Goal: Communication & Community: Answer question/provide support

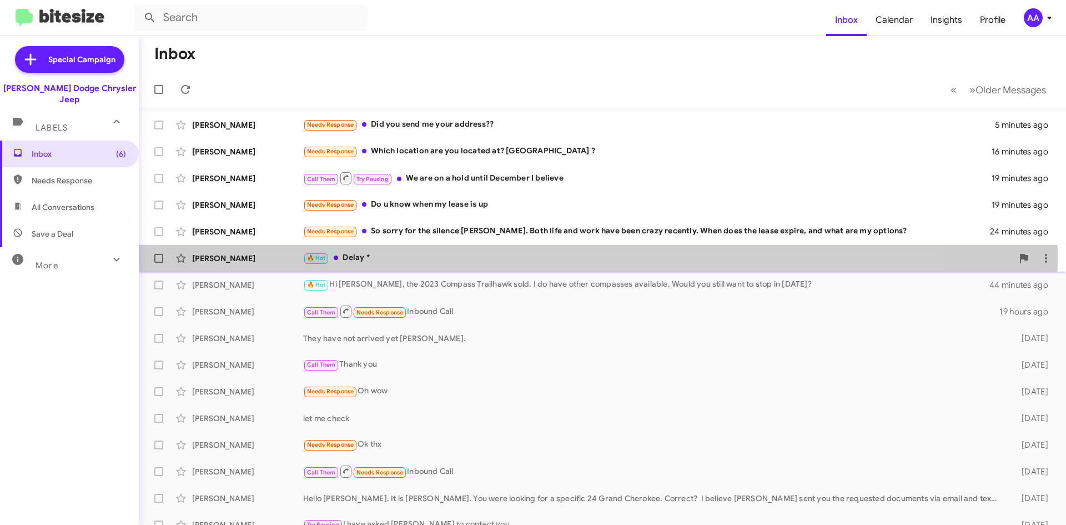
click at [436, 256] on div "🔥 Hot Delay *" at bounding box center [658, 258] width 710 height 13
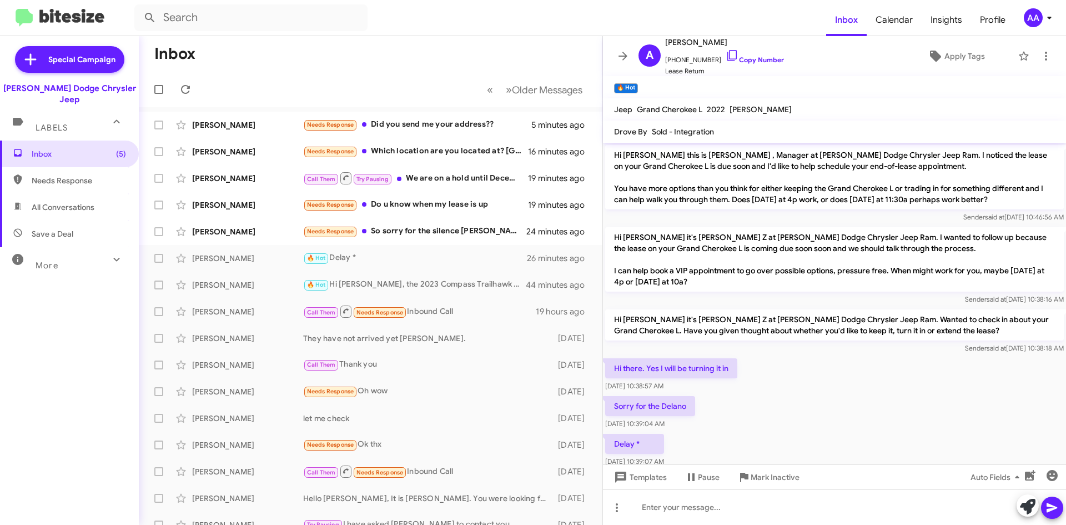
scroll to position [22, 0]
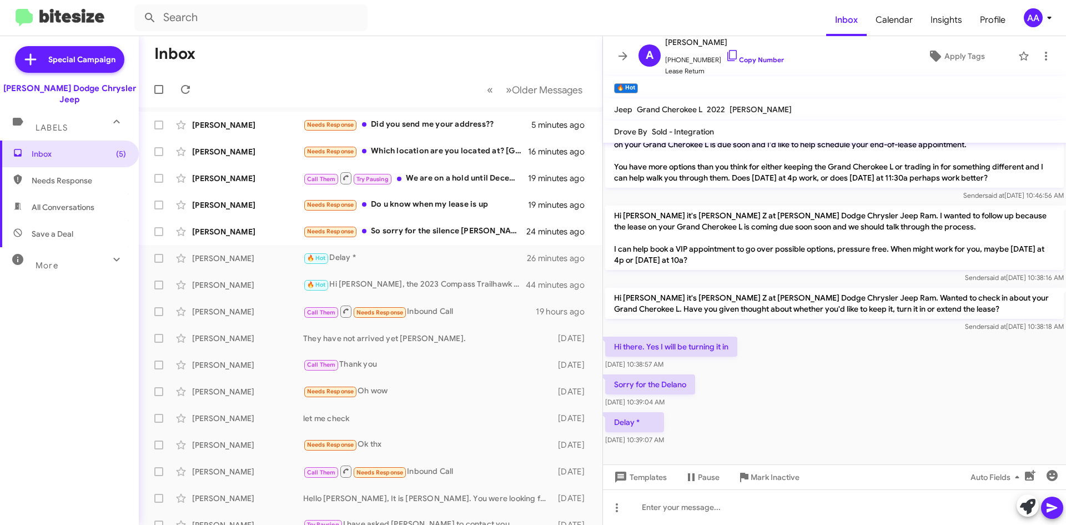
click at [800, 344] on div "Hi there. Yes I will be turning it in Oct 3, 2025, 10:38:57 AM" at bounding box center [834, 353] width 463 height 38
click at [399, 230] on div "Needs Response So sorry for the silence Patti. Both life and work have been cra…" at bounding box center [426, 231] width 246 height 13
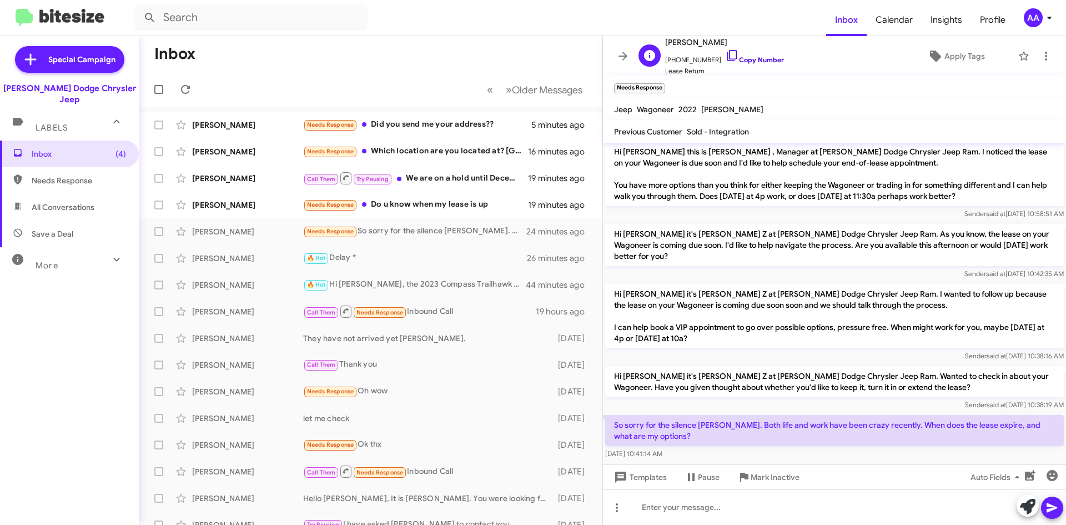
click at [753, 61] on link "Copy Number" at bounding box center [755, 60] width 58 height 8
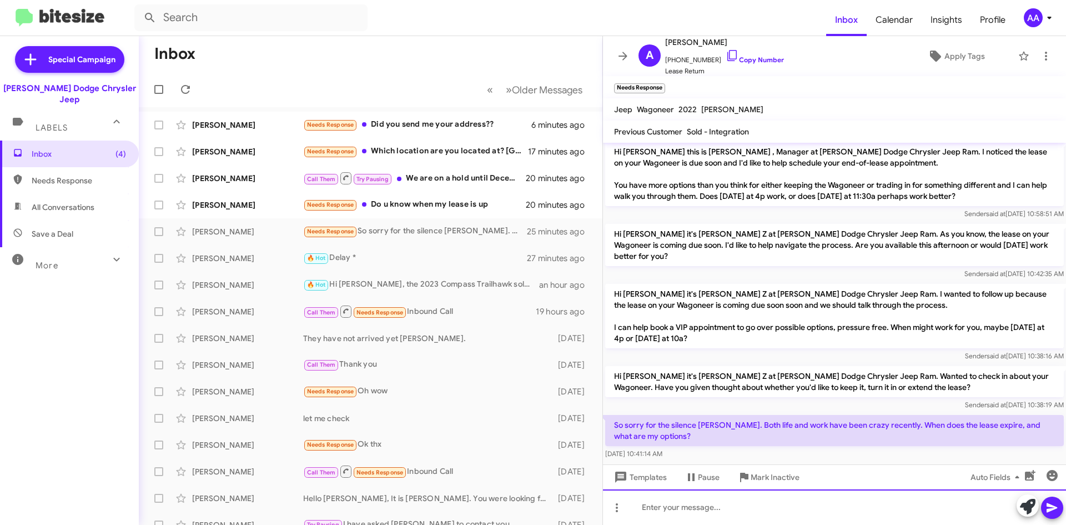
click at [663, 514] on div at bounding box center [834, 507] width 463 height 36
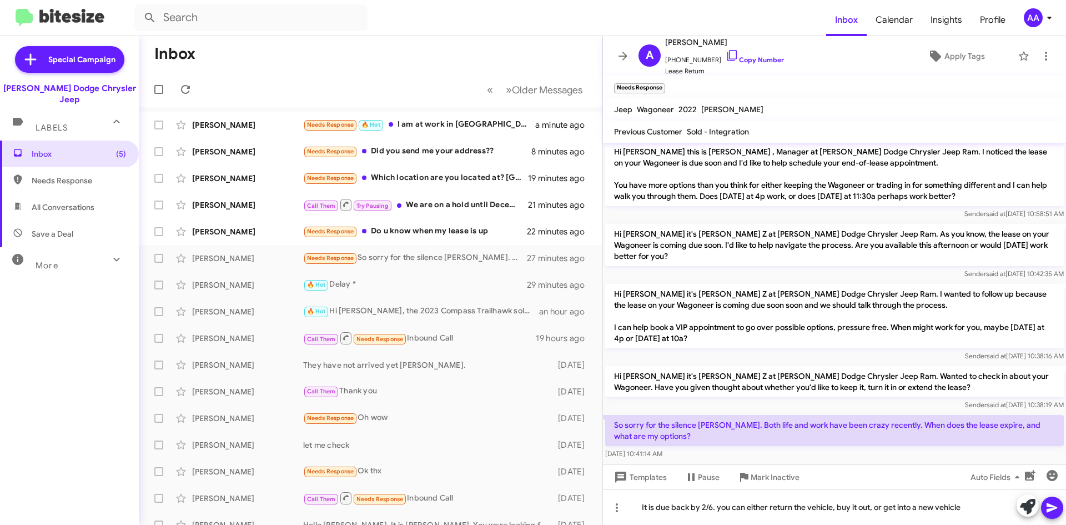
click at [1060, 505] on button at bounding box center [1052, 507] width 22 height 22
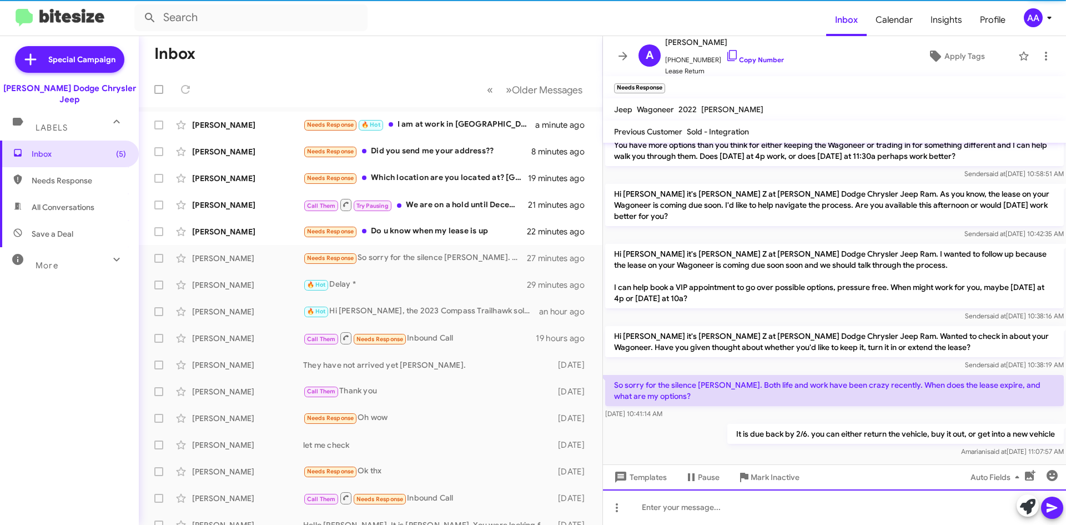
scroll to position [44, 0]
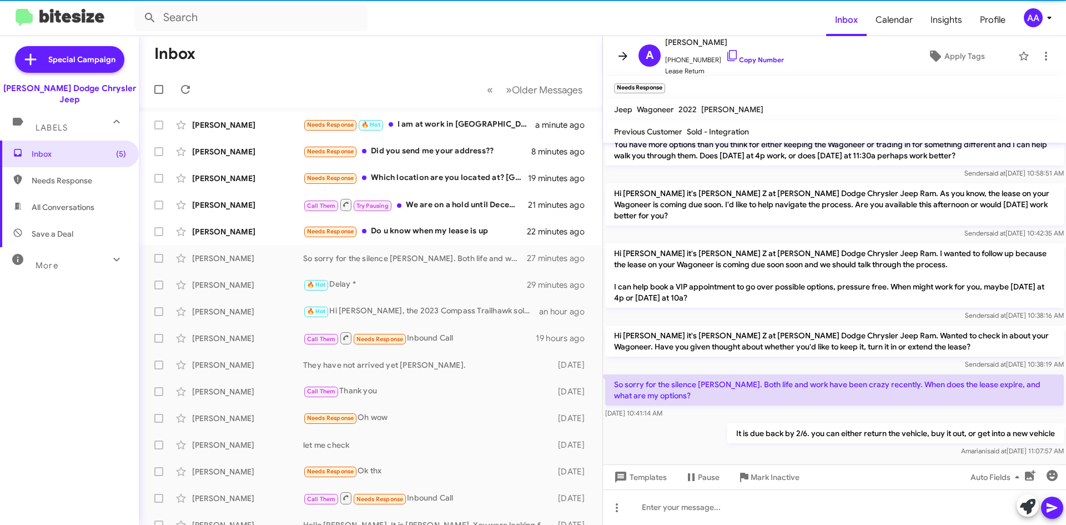
click at [620, 57] on icon at bounding box center [622, 56] width 9 height 8
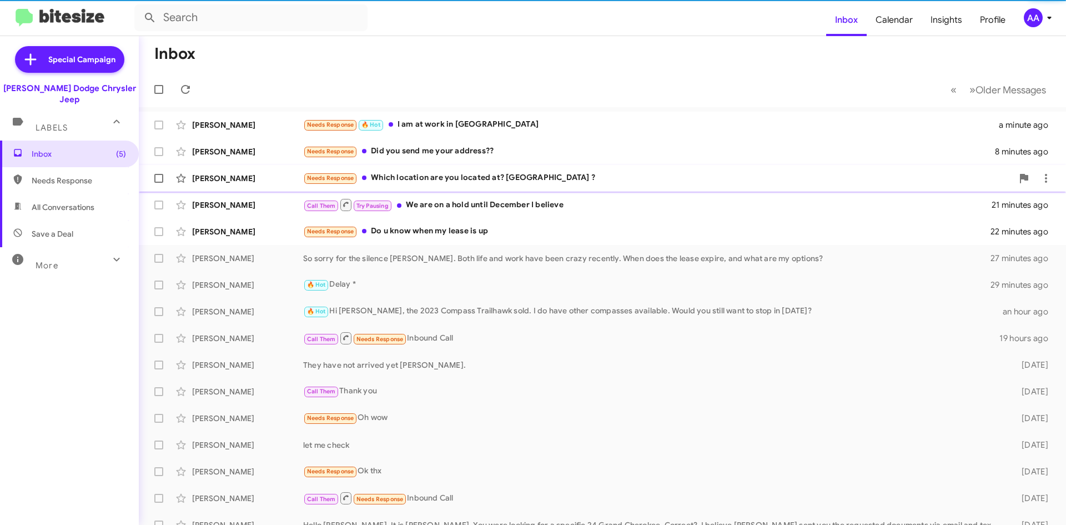
click at [461, 178] on div "Needs Response Which location are you located at? East Hanover ?" at bounding box center [658, 178] width 710 height 13
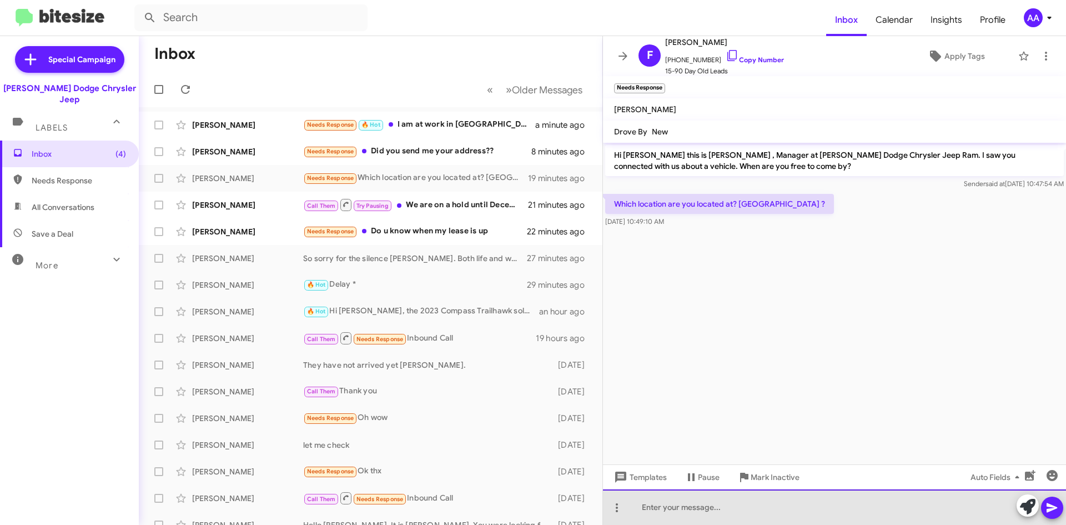
click at [686, 515] on div at bounding box center [834, 507] width 463 height 36
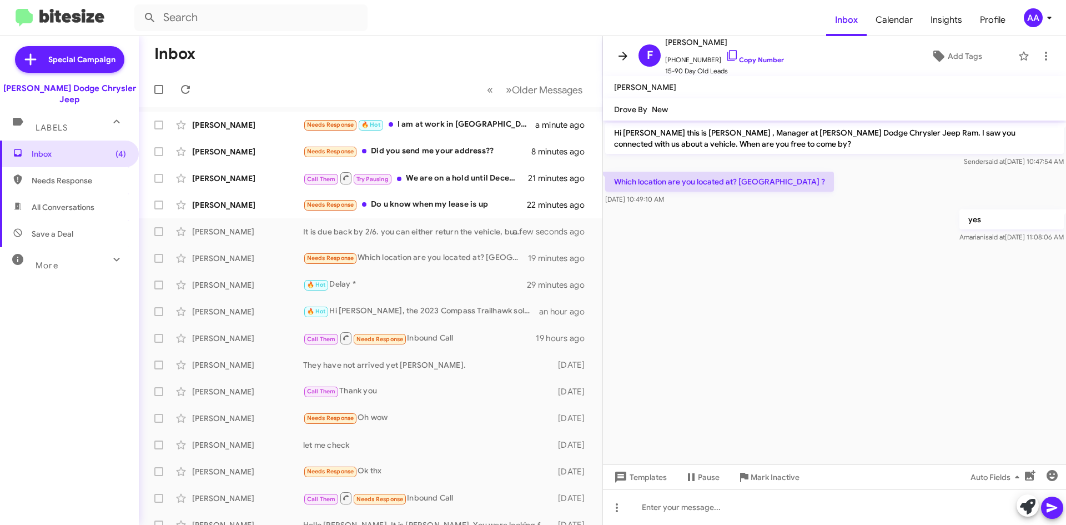
click at [616, 51] on icon at bounding box center [622, 55] width 13 height 13
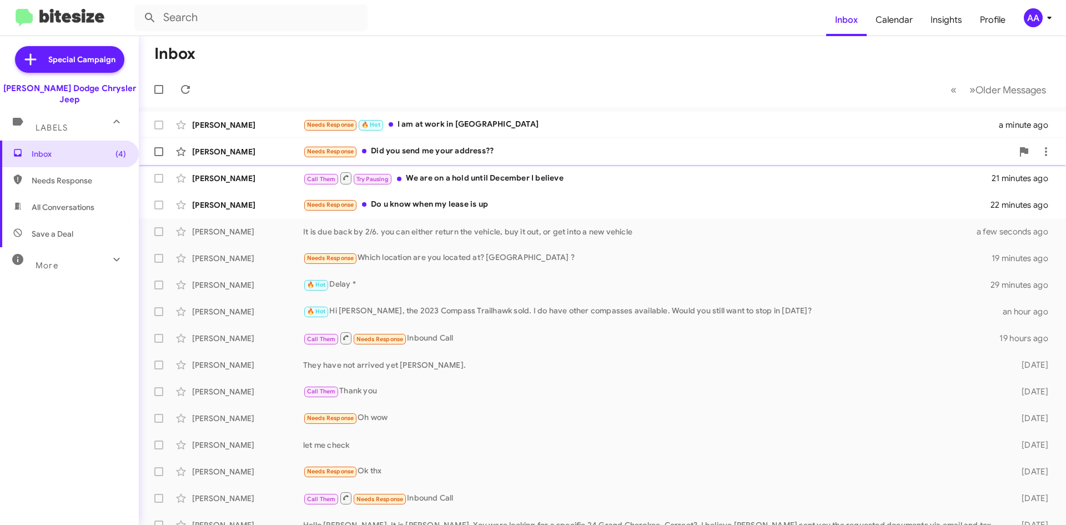
click at [513, 149] on div "Needs Response Did you send me your address??" at bounding box center [658, 151] width 710 height 13
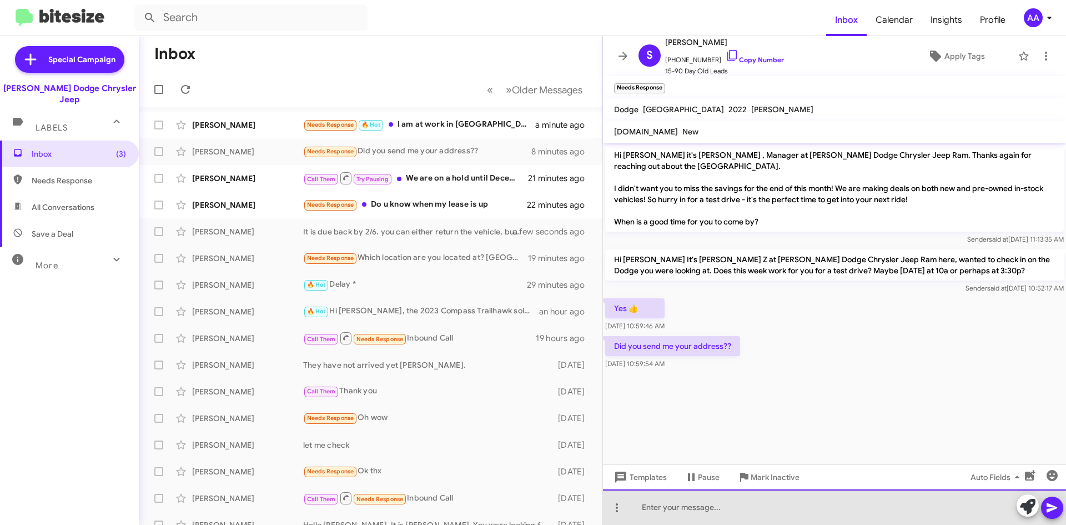
click at [696, 513] on div at bounding box center [834, 507] width 463 height 36
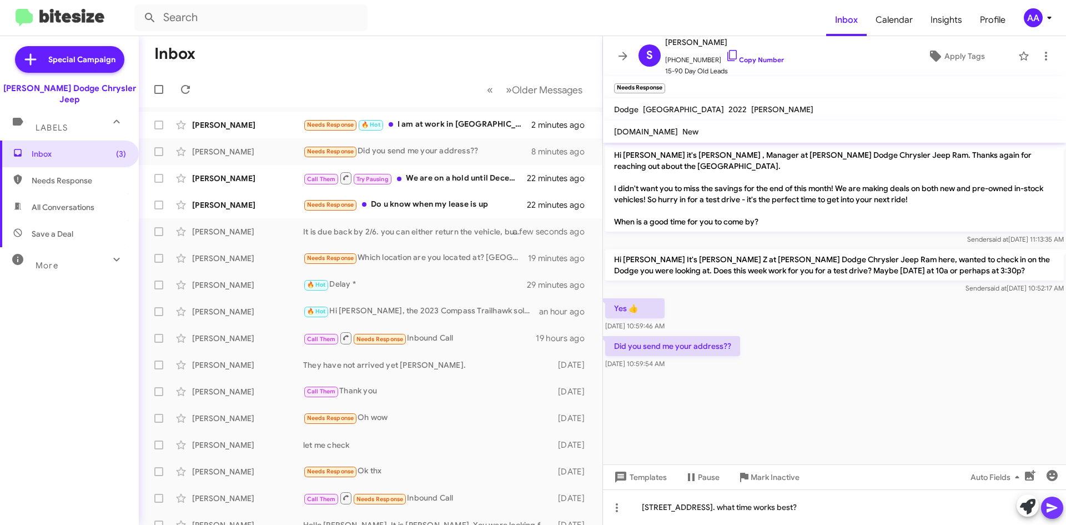
click at [1055, 510] on icon at bounding box center [1051, 507] width 13 height 13
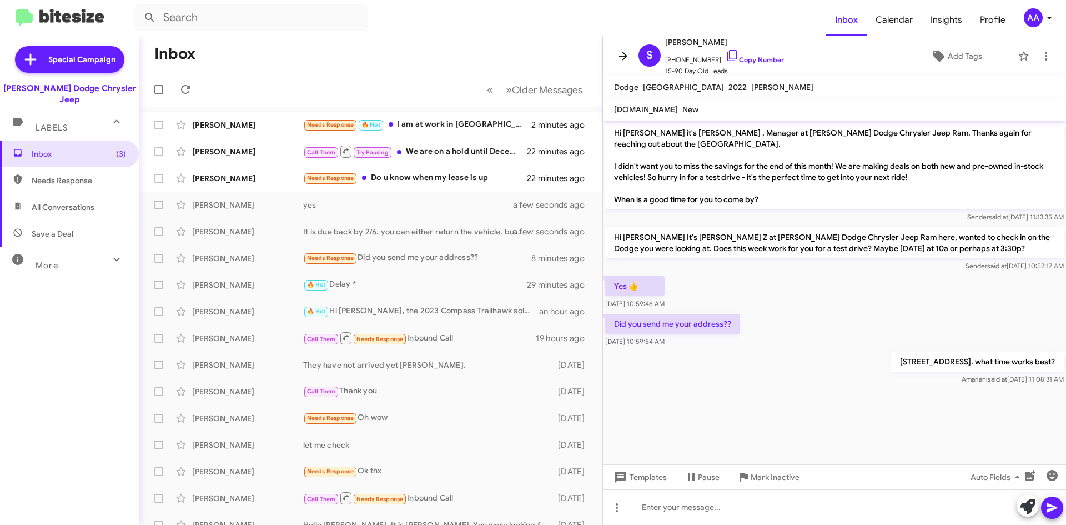
click at [623, 49] on icon at bounding box center [622, 55] width 13 height 13
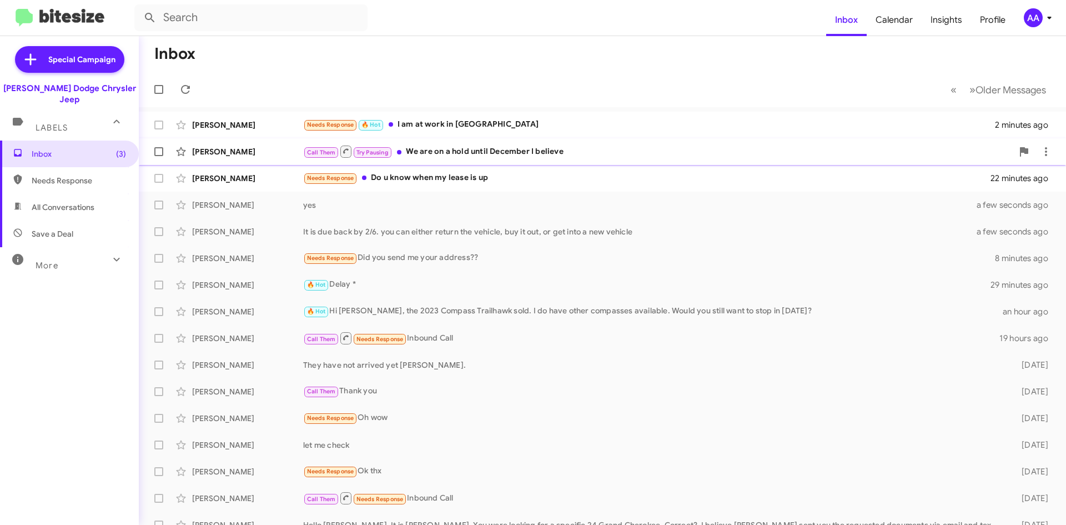
click at [450, 143] on div "Brian Tregerman Call Them Try Pausing We are on a hold until December I believe…" at bounding box center [602, 151] width 909 height 22
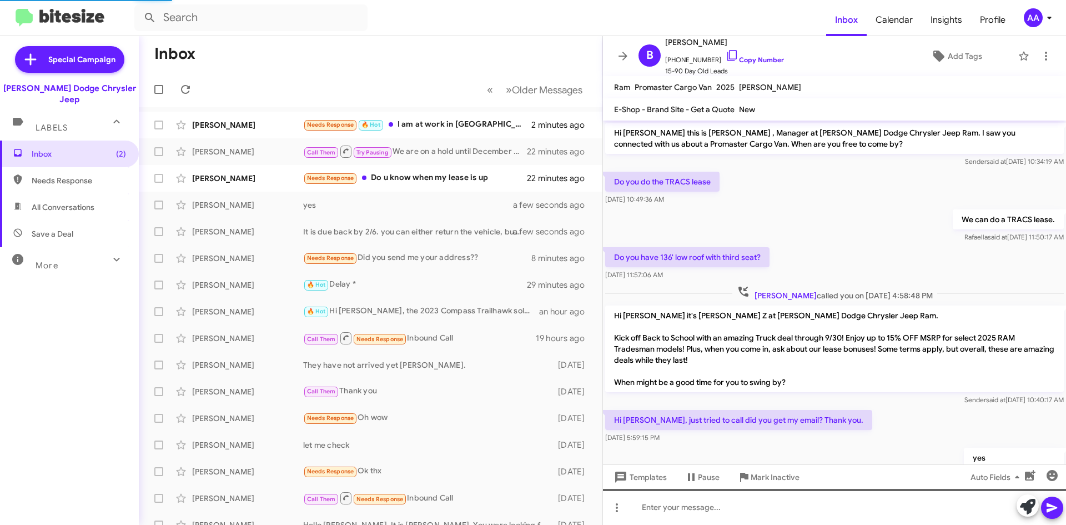
scroll to position [248, 0]
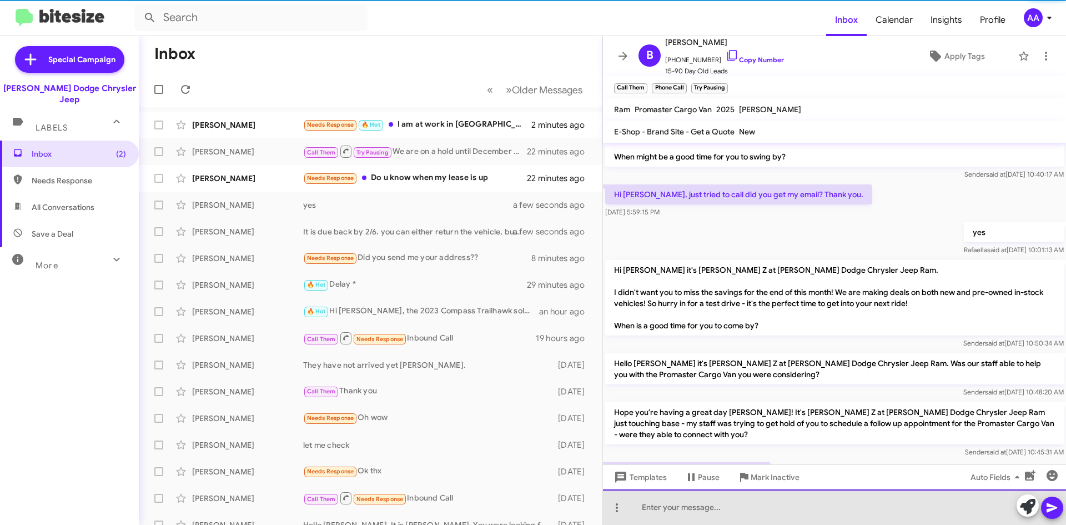
click at [712, 504] on div at bounding box center [834, 507] width 463 height 36
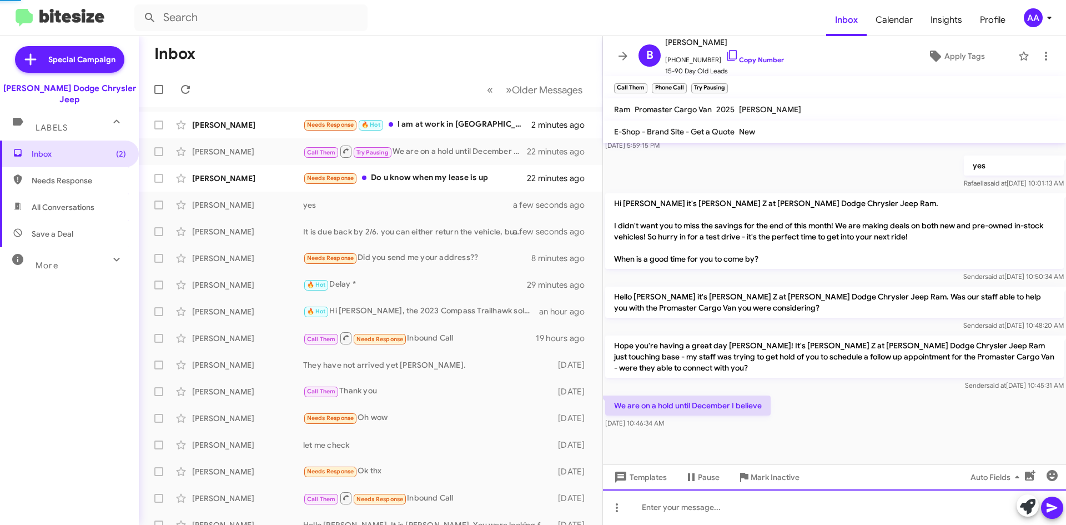
scroll to position [0, 0]
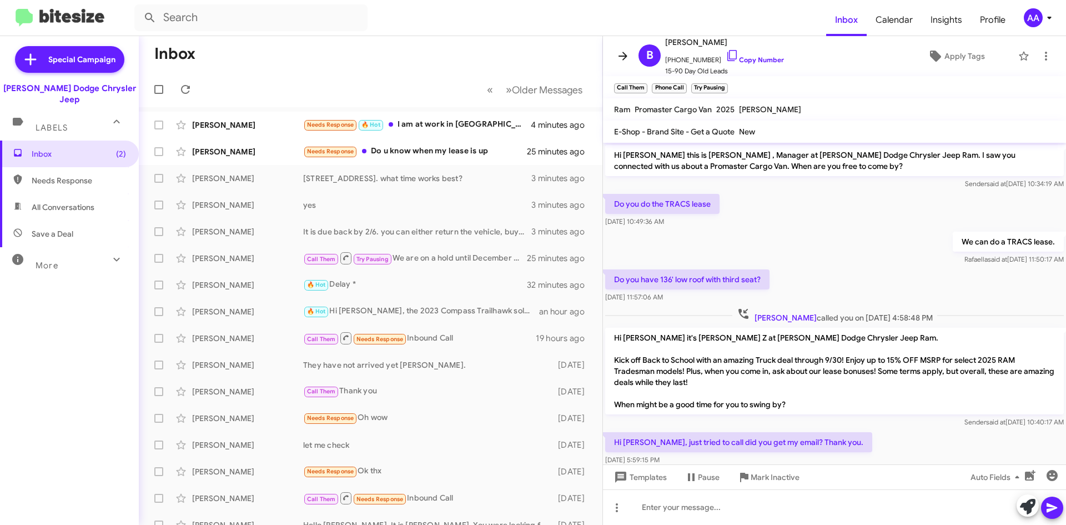
click at [626, 51] on icon at bounding box center [622, 55] width 13 height 13
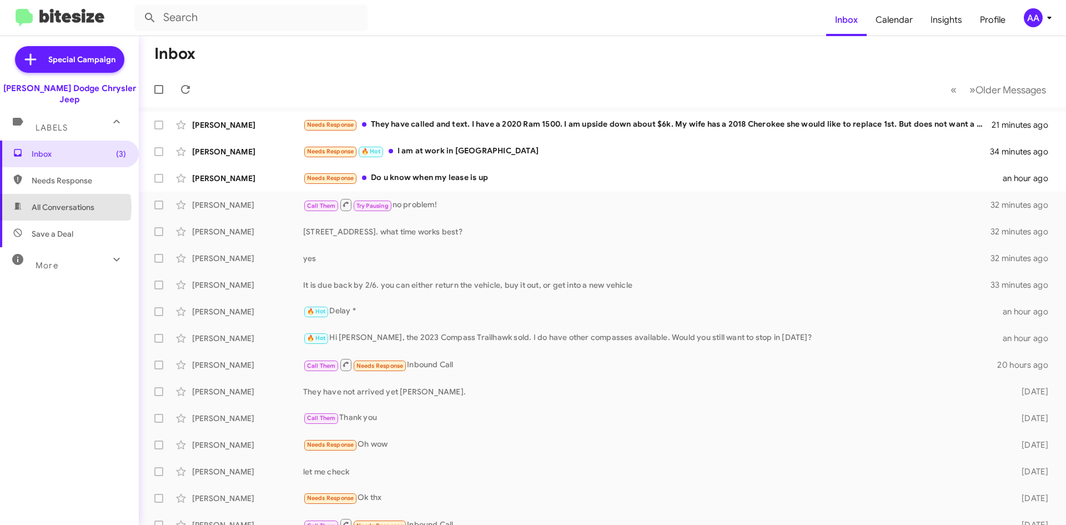
click at [52, 202] on span "All Conversations" at bounding box center [63, 207] width 63 height 11
type input "in:all-conversations"
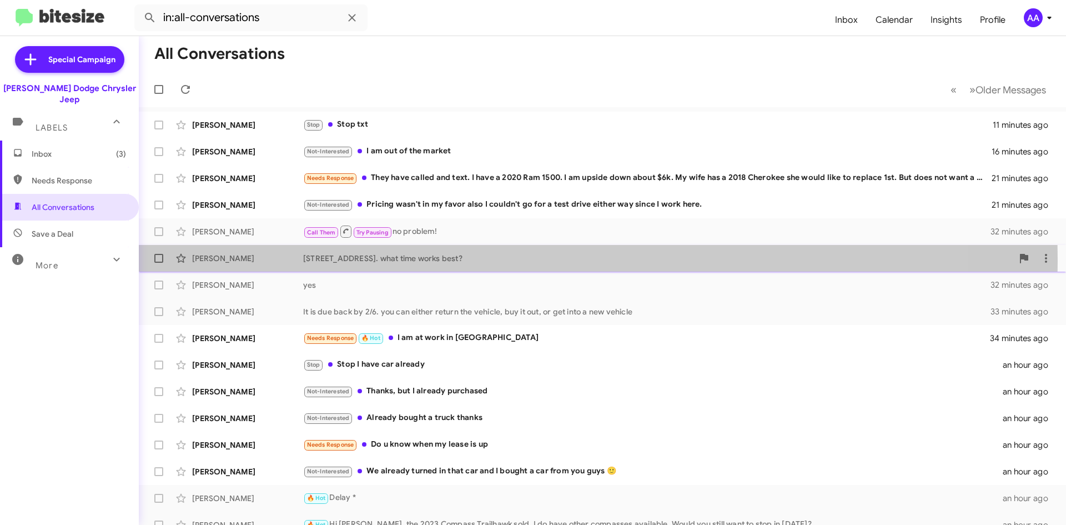
click at [449, 260] on div "[STREET_ADDRESS]. what time works best?" at bounding box center [658, 258] width 710 height 11
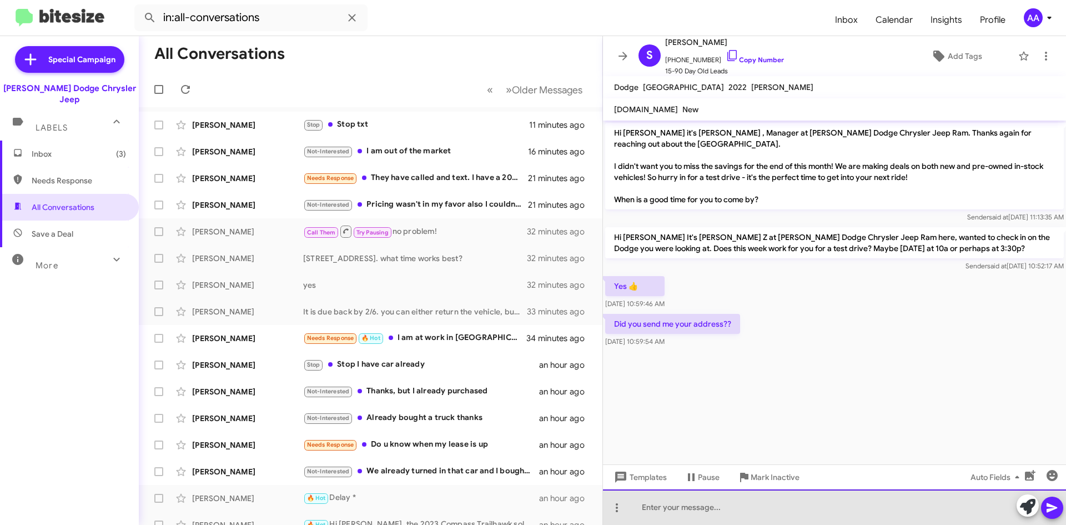
click at [717, 507] on div at bounding box center [834, 507] width 463 height 36
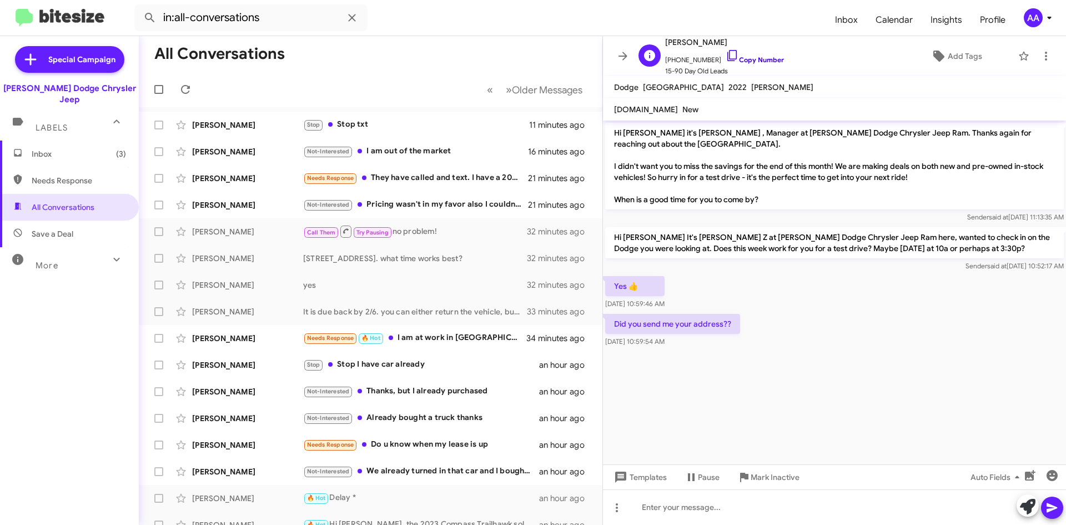
click at [746, 58] on link "Copy Number" at bounding box center [755, 60] width 58 height 8
click at [627, 55] on icon at bounding box center [622, 55] width 13 height 13
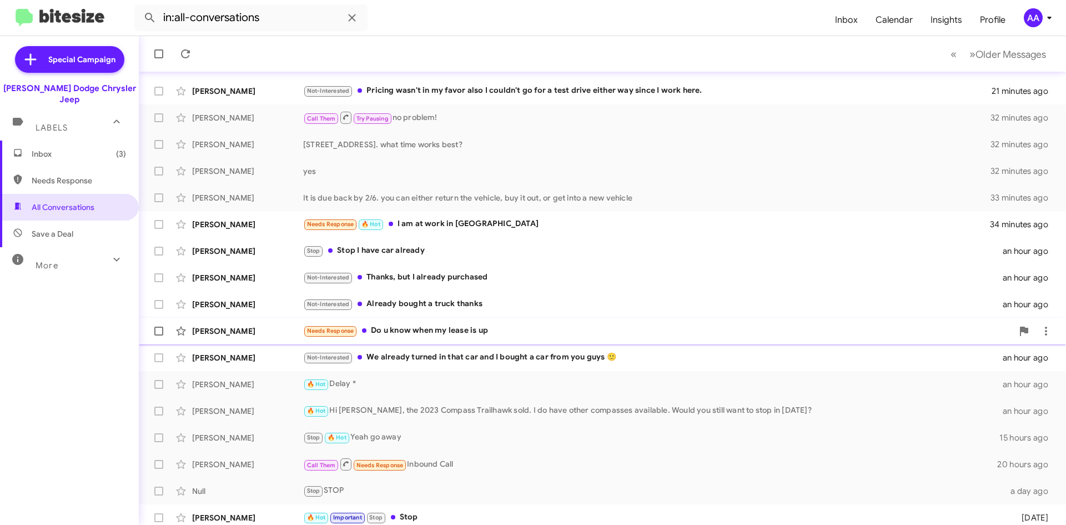
scroll to position [120, 0]
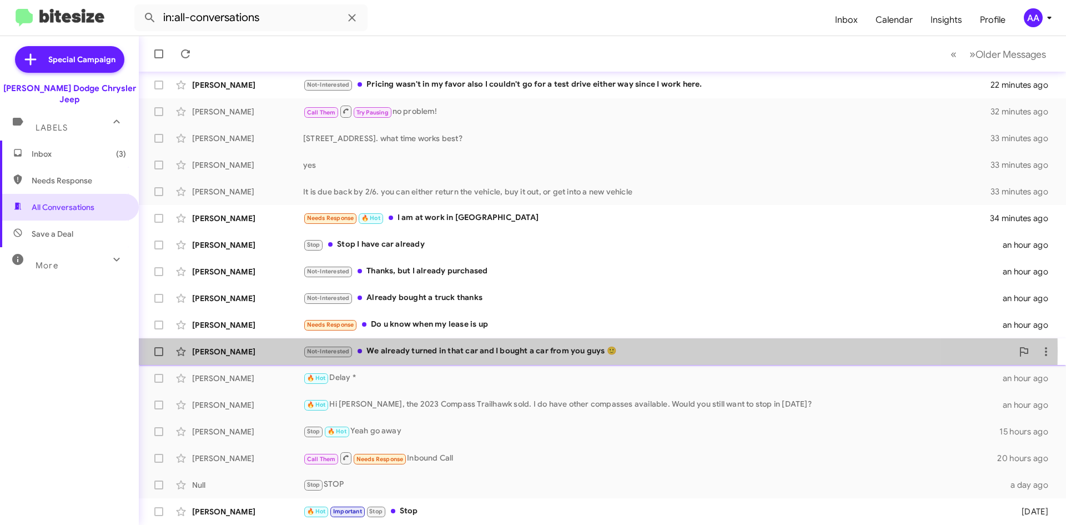
click at [435, 351] on div "Not-Interested We already turned in that car and I bought a car from you guys 🙂" at bounding box center [658, 351] width 710 height 13
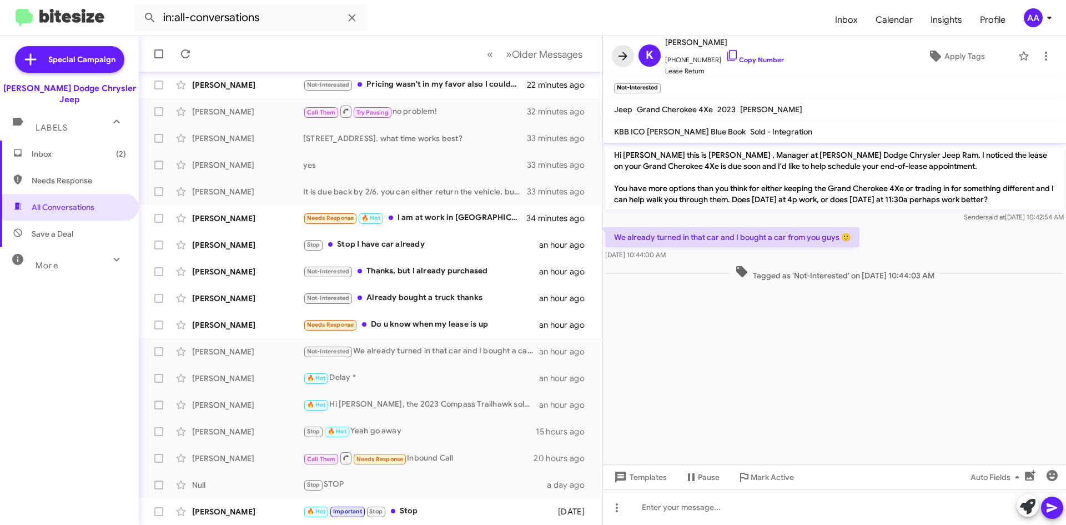
click at [620, 51] on icon at bounding box center [622, 55] width 13 height 13
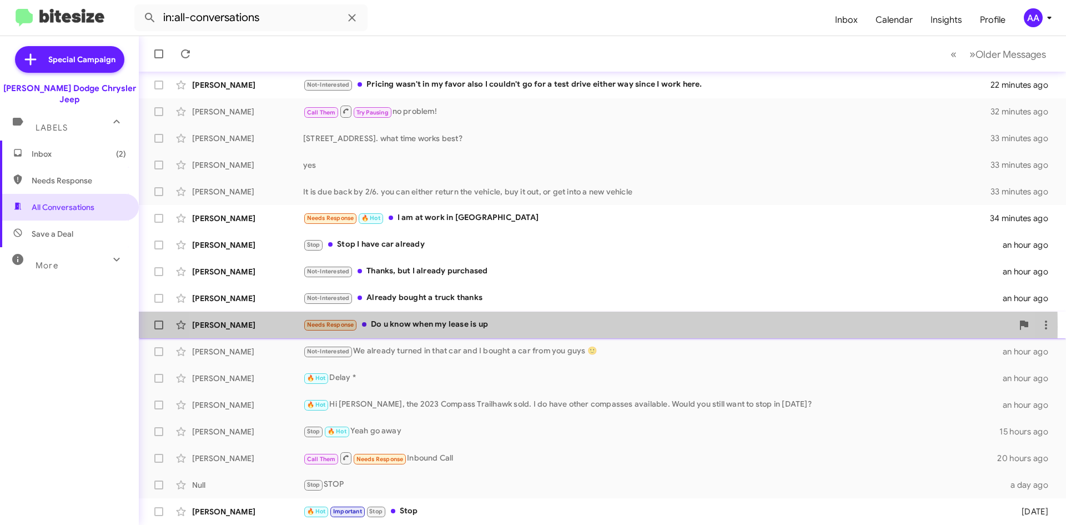
click at [552, 326] on div "Needs Response Do u know when my lease is up" at bounding box center [658, 324] width 710 height 13
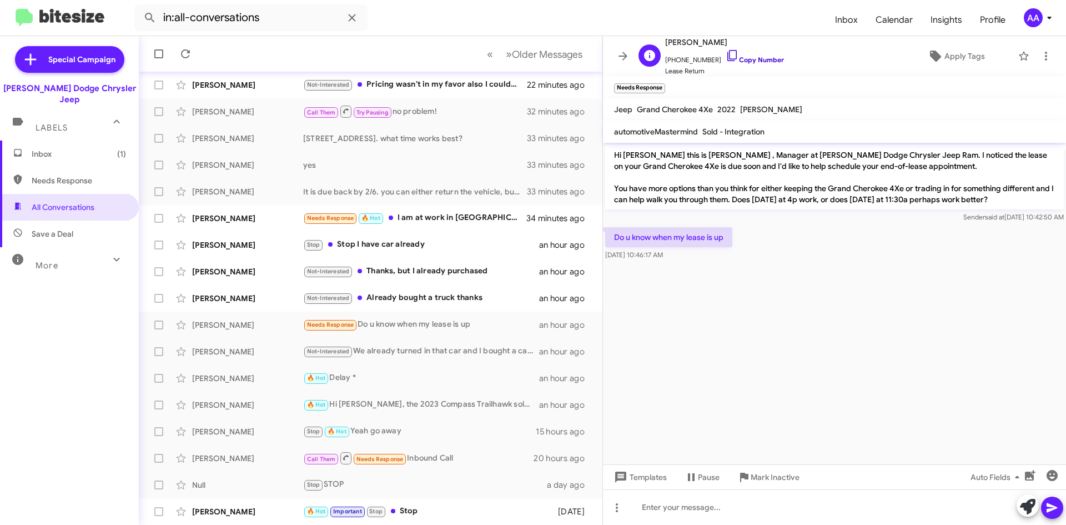
click at [756, 59] on link "Copy Number" at bounding box center [755, 60] width 58 height 8
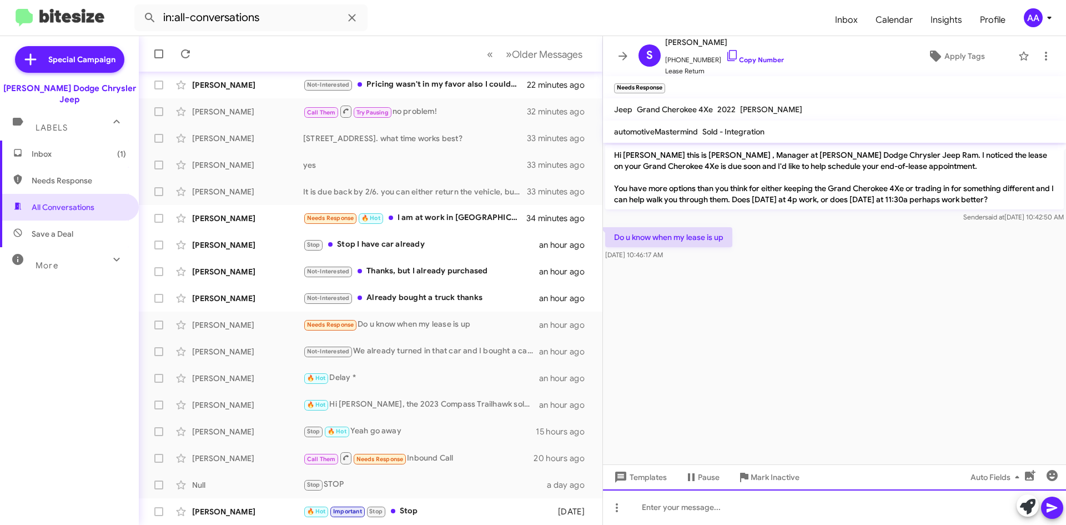
click at [678, 514] on div at bounding box center [834, 507] width 463 height 36
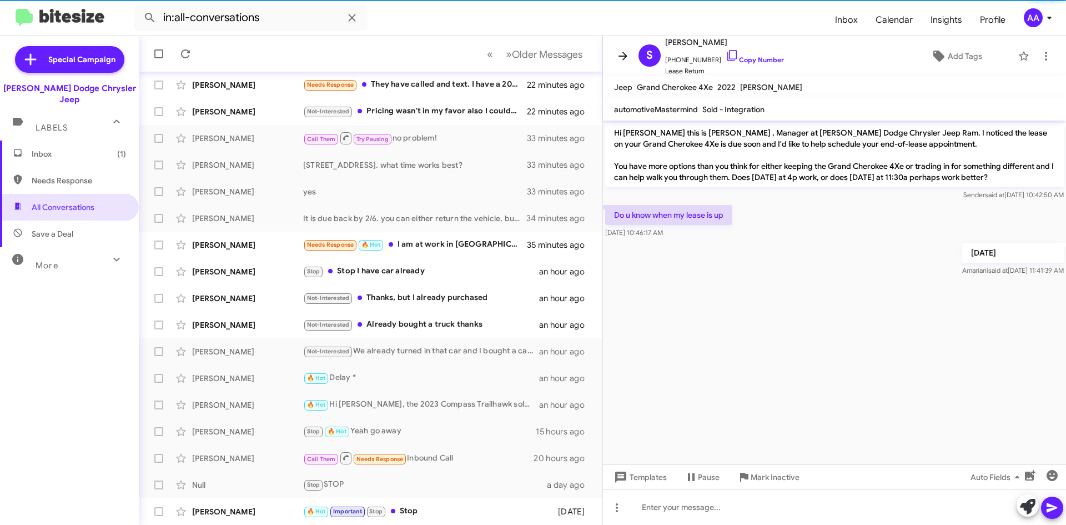
click at [623, 52] on icon at bounding box center [622, 55] width 13 height 13
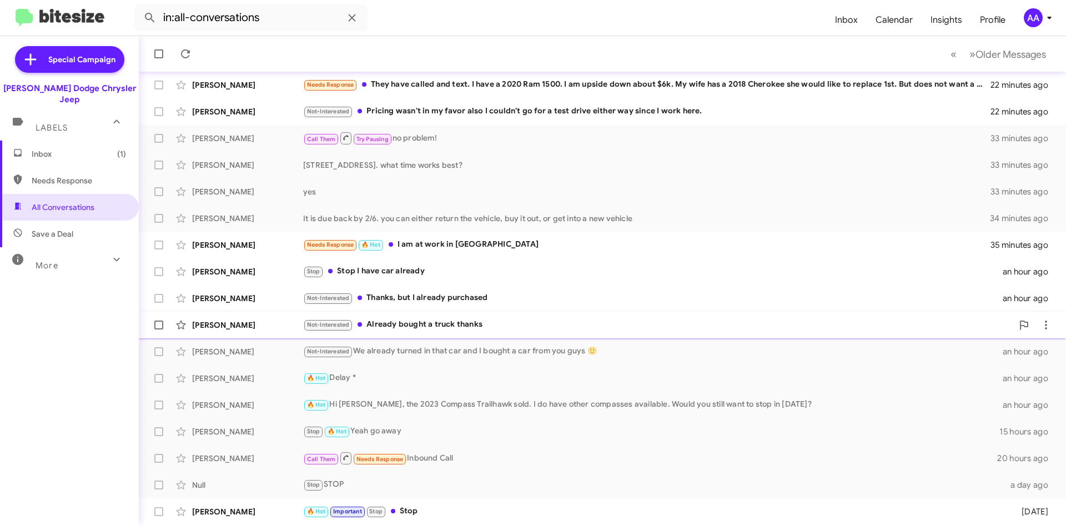
click at [394, 323] on div "Not-Interested Already bought a truck thanks" at bounding box center [658, 324] width 710 height 13
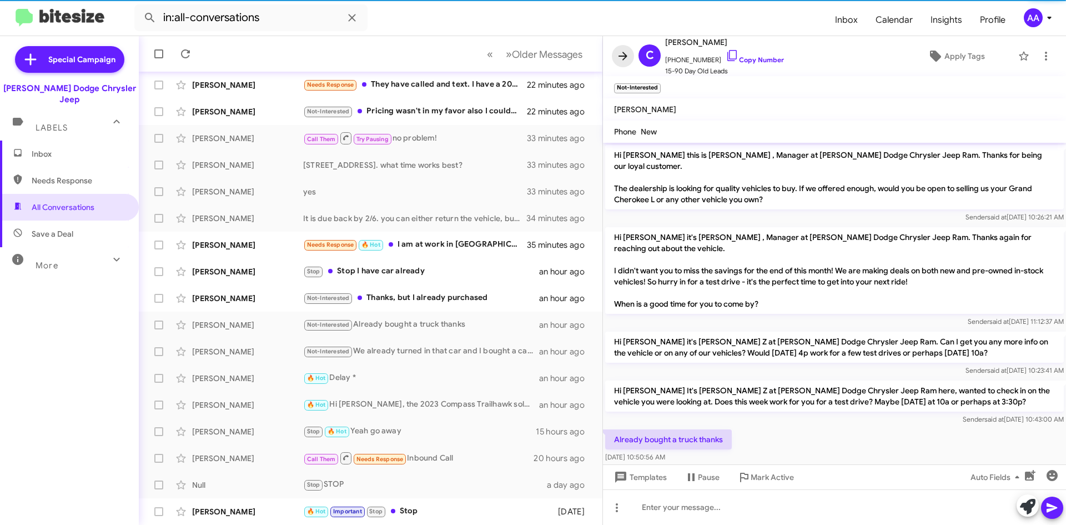
click at [623, 61] on icon at bounding box center [622, 55] width 13 height 13
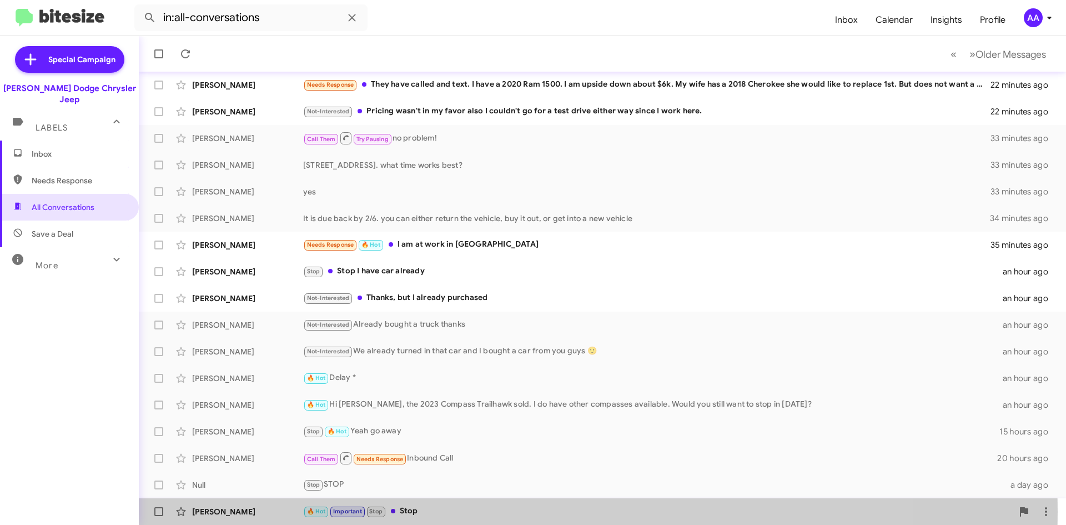
click at [421, 511] on div "🔥 Hot Important Stop Stop" at bounding box center [658, 511] width 710 height 13
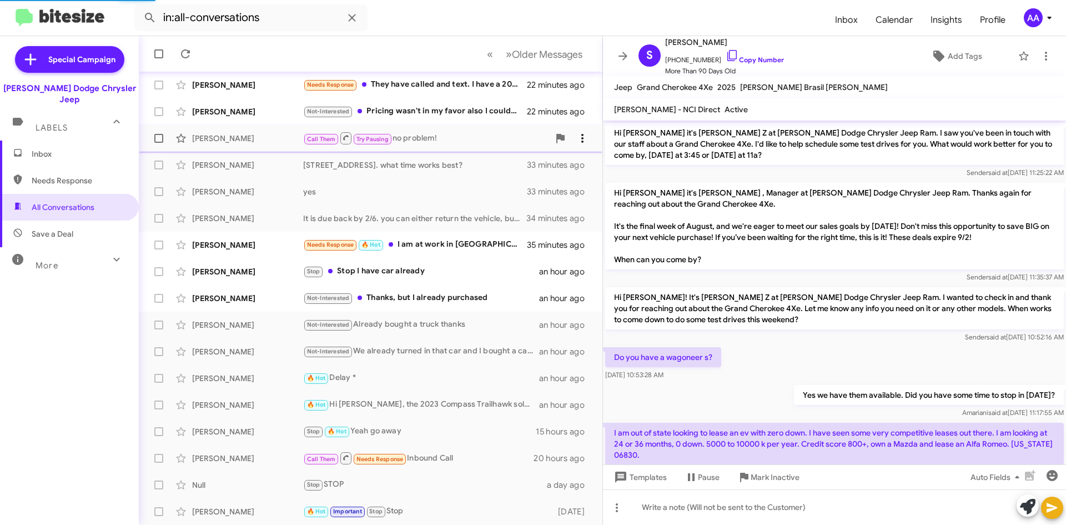
scroll to position [889, 0]
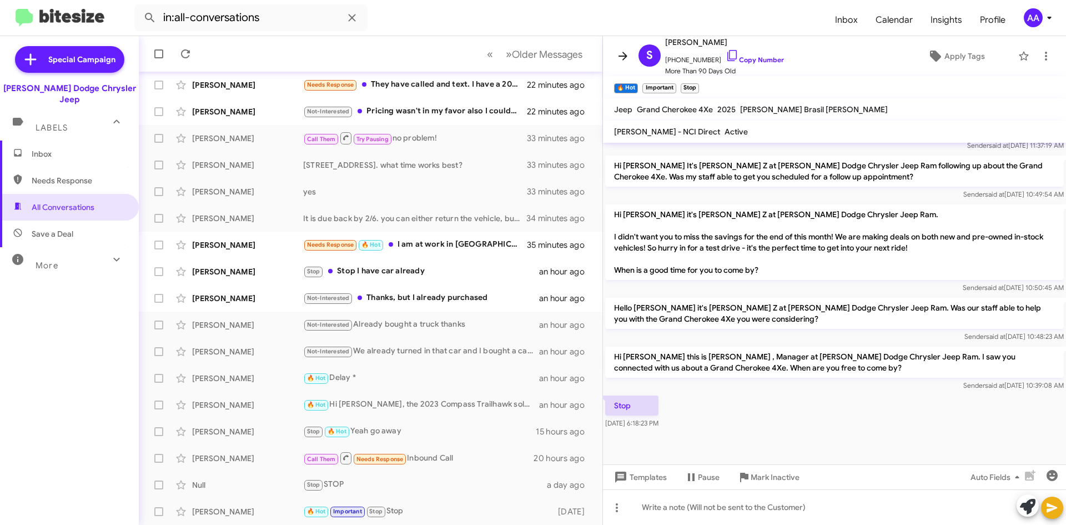
click at [620, 59] on icon at bounding box center [622, 55] width 13 height 13
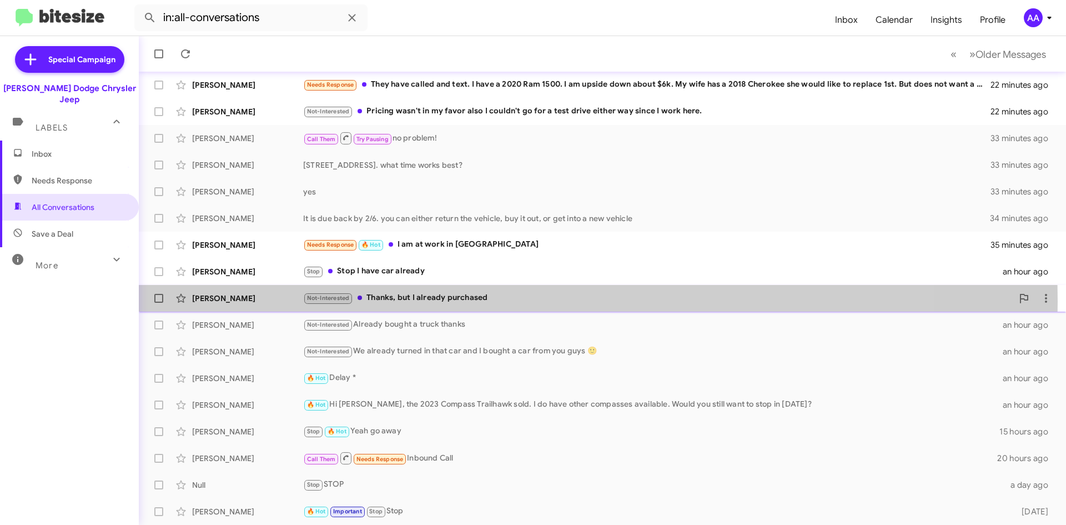
click at [431, 301] on div "Not-Interested Thanks, but I already purchased" at bounding box center [658, 297] width 710 height 13
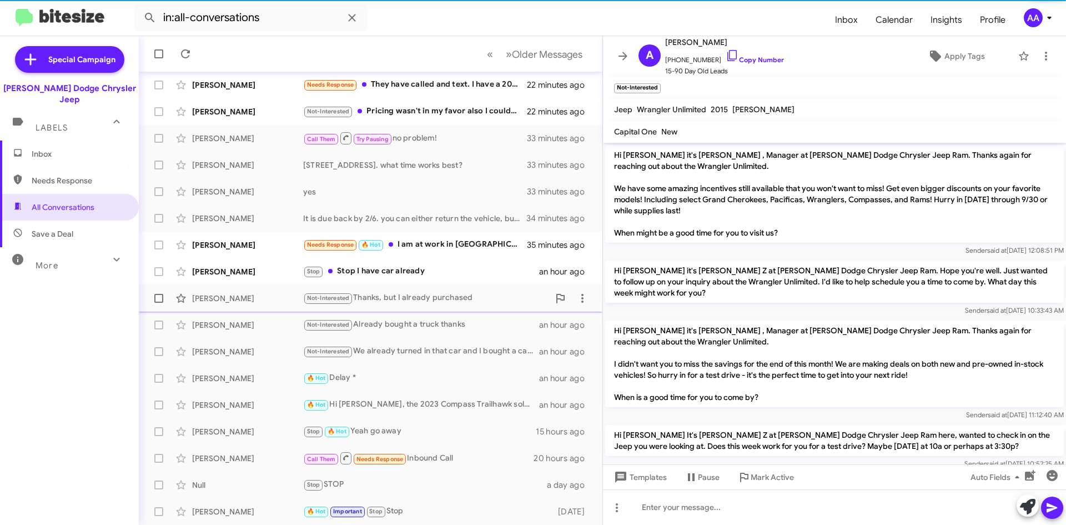
scroll to position [71, 0]
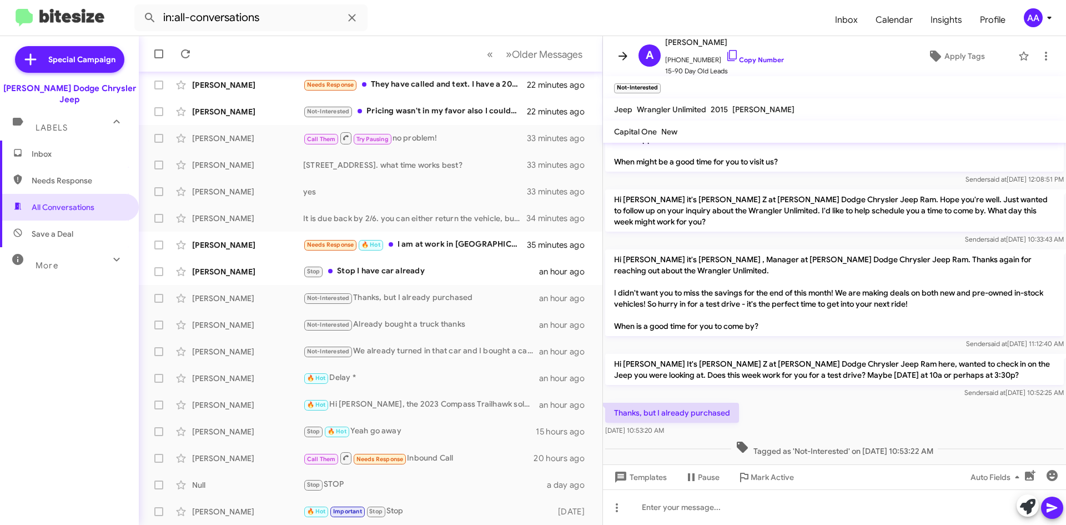
click at [620, 52] on icon at bounding box center [622, 55] width 13 height 13
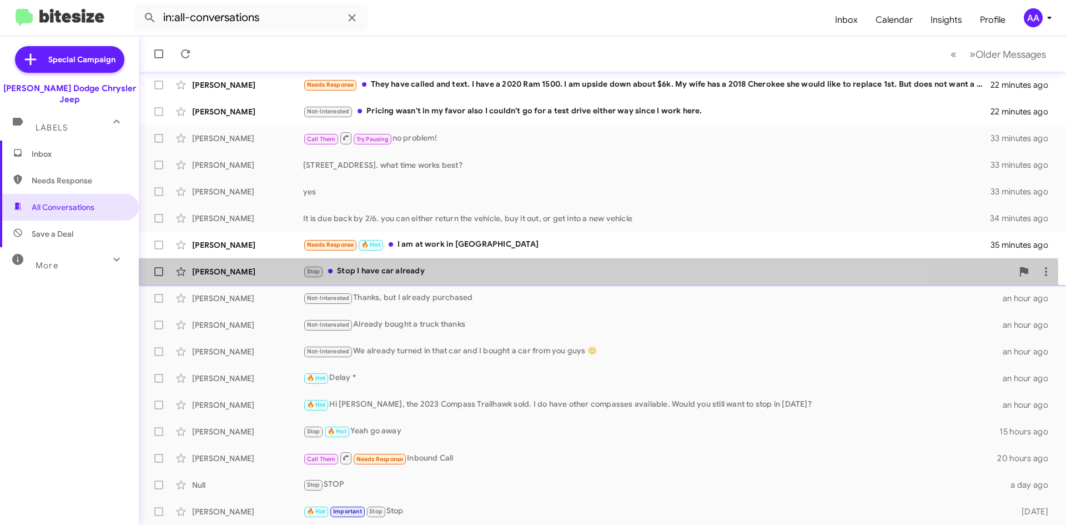
click at [429, 278] on div "Stop Stop I have car already" at bounding box center [658, 271] width 710 height 13
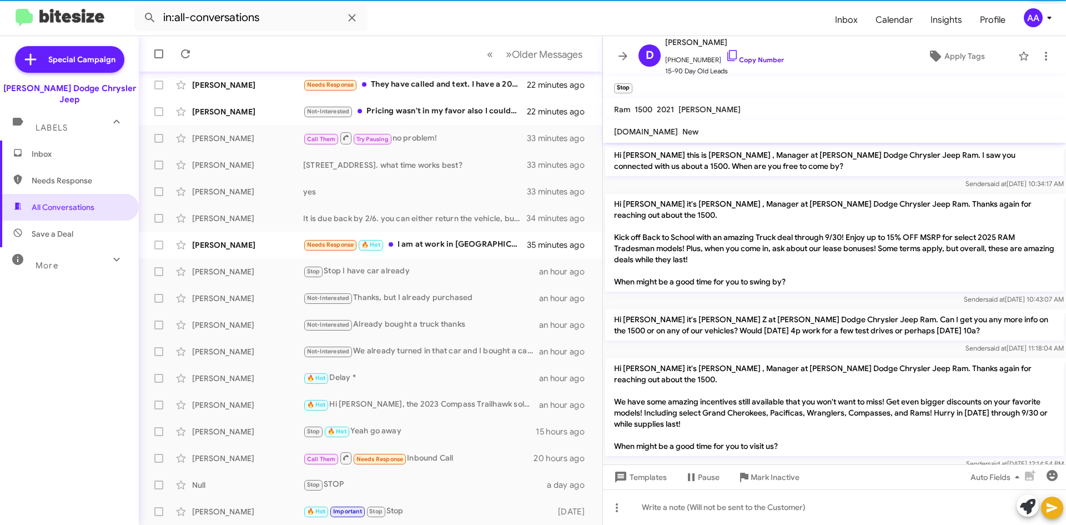
scroll to position [310, 0]
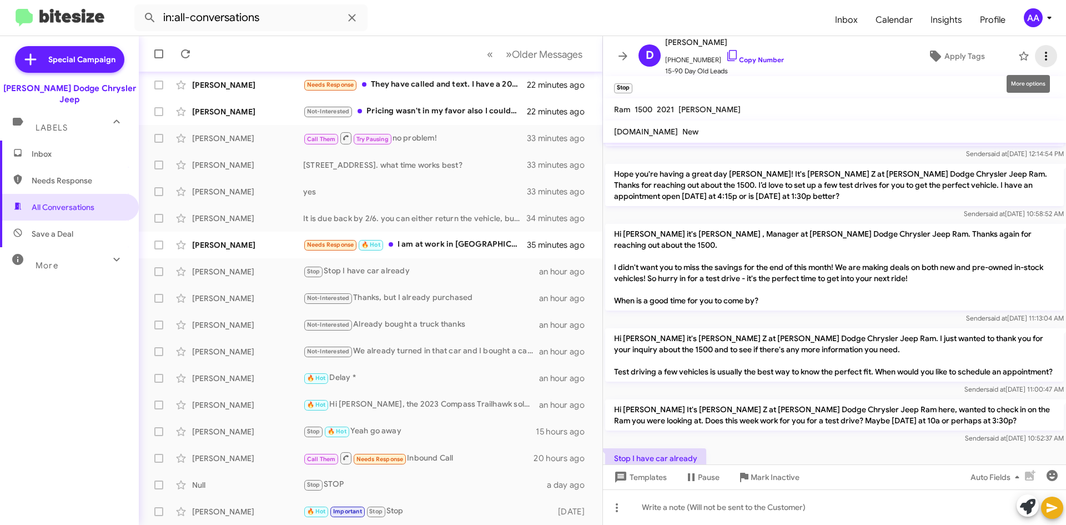
click at [1041, 55] on icon at bounding box center [1045, 55] width 13 height 13
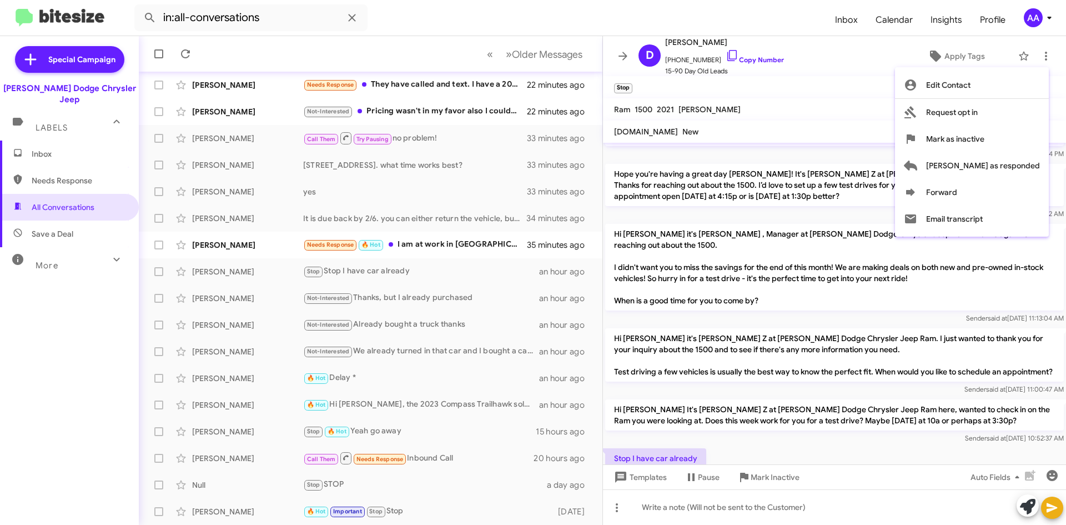
click at [616, 58] on div at bounding box center [533, 262] width 1066 height 525
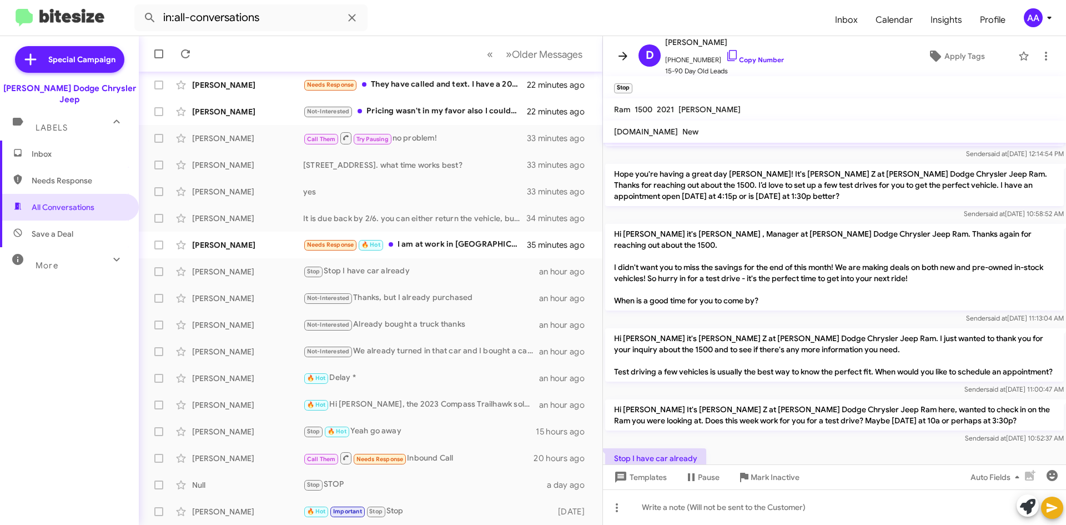
click at [617, 52] on icon at bounding box center [622, 55] width 13 height 13
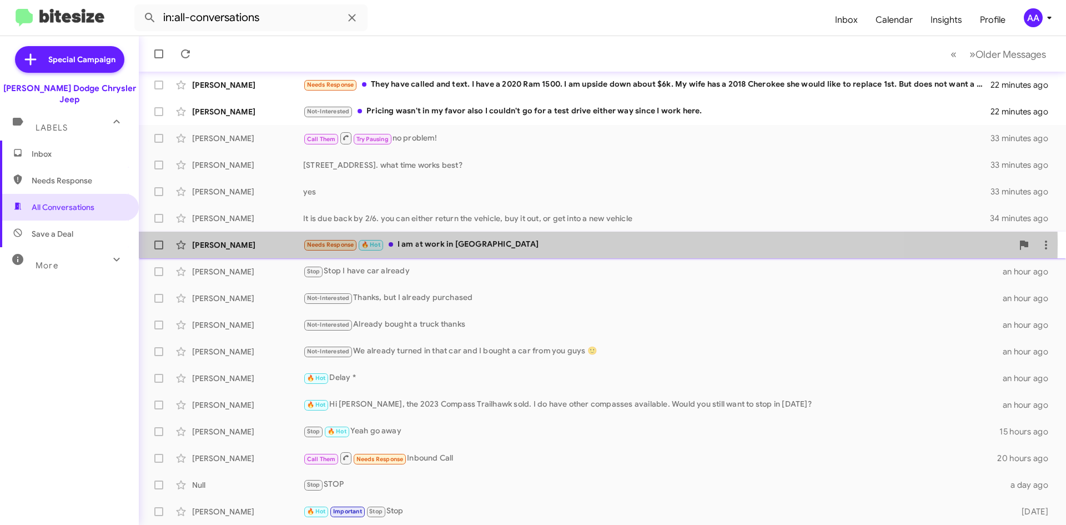
click at [487, 244] on div "Needs Response 🔥 Hot I am at work in NY" at bounding box center [658, 244] width 710 height 13
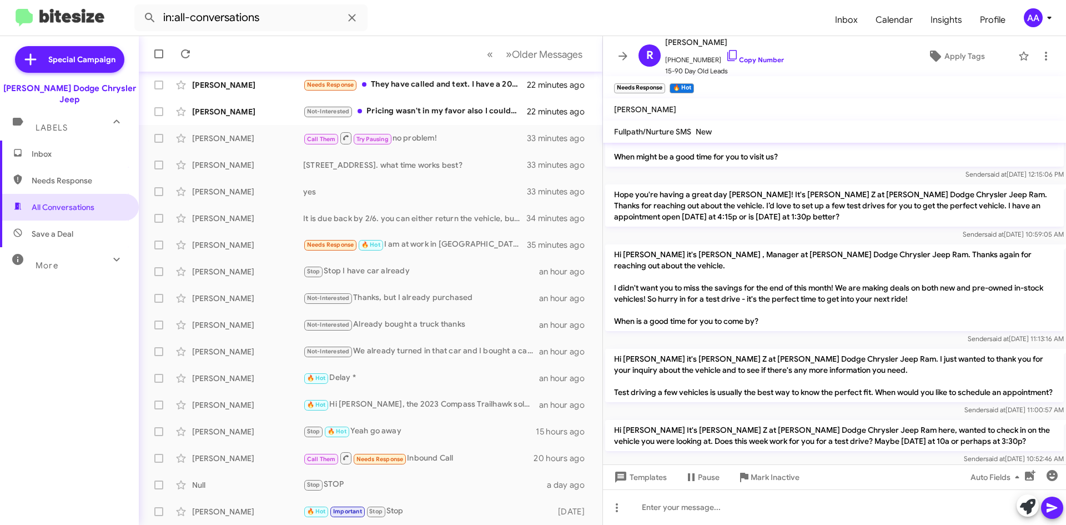
scroll to position [439, 0]
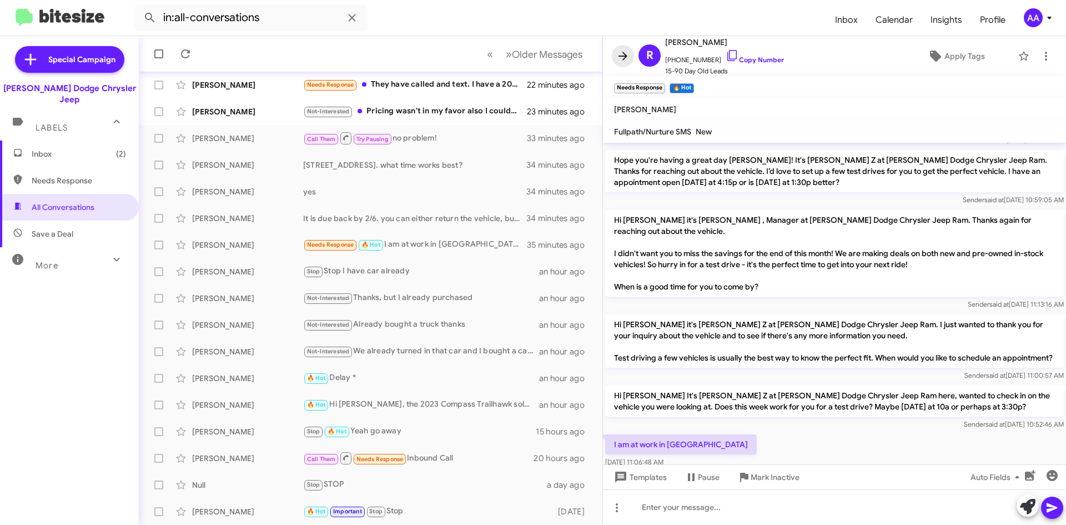
click at [621, 55] on icon at bounding box center [622, 55] width 13 height 13
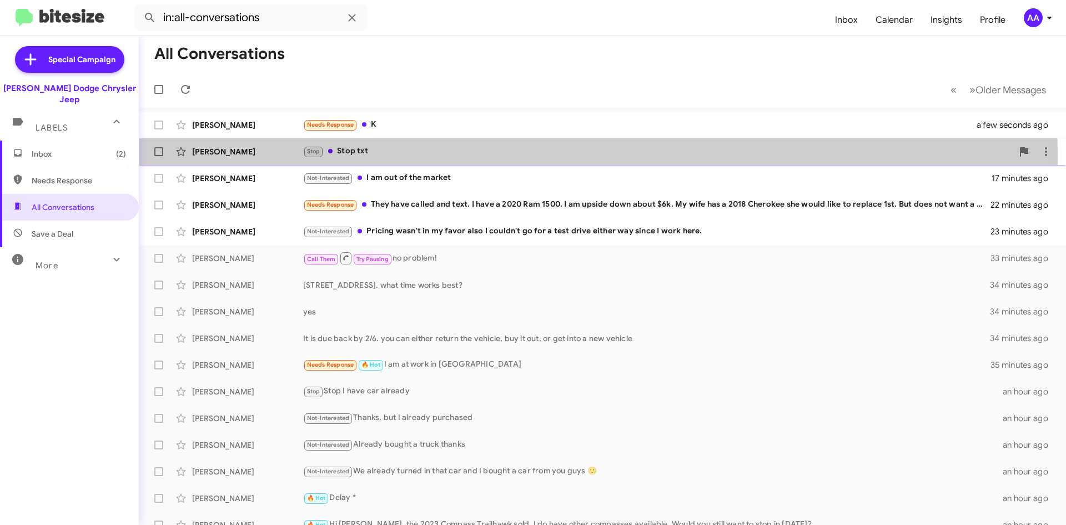
click at [418, 155] on div "Stop Stop txt" at bounding box center [658, 151] width 710 height 13
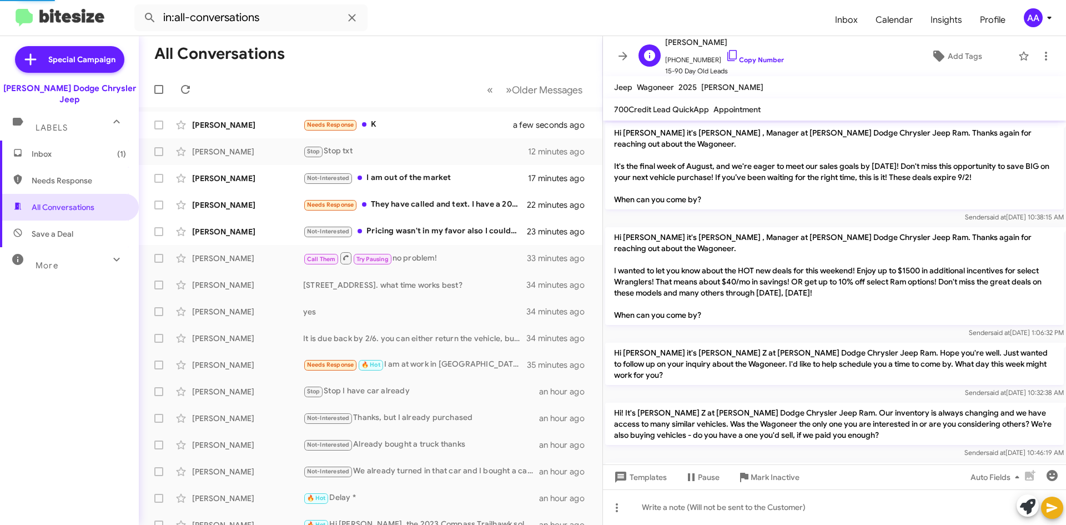
scroll to position [631, 0]
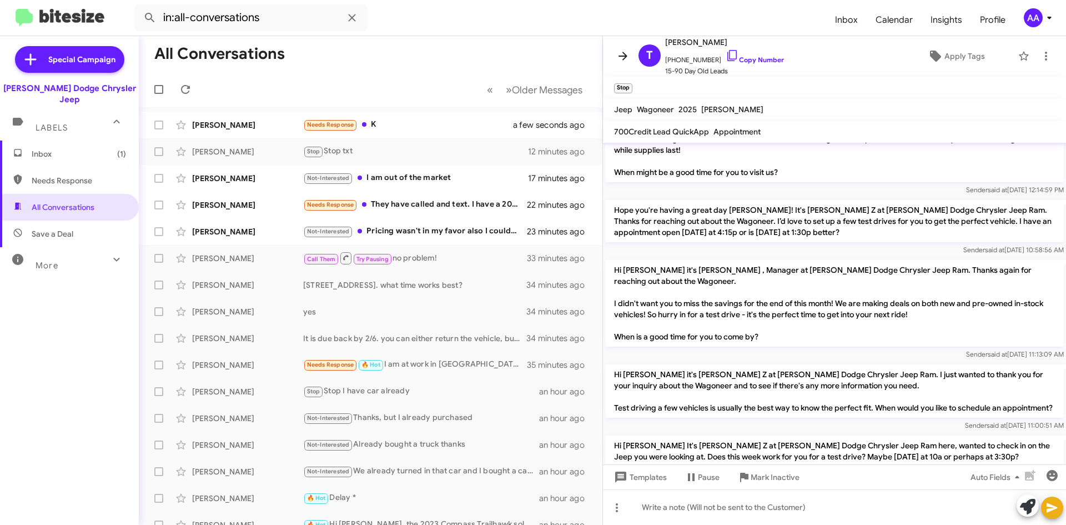
click at [621, 53] on icon at bounding box center [622, 55] width 13 height 13
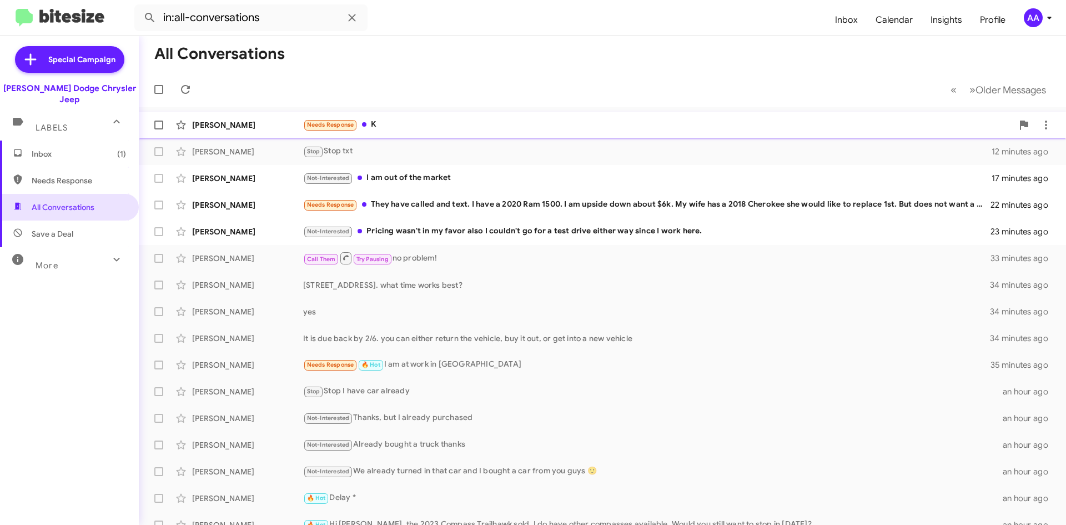
click at [476, 129] on div "Needs Response K" at bounding box center [658, 124] width 710 height 13
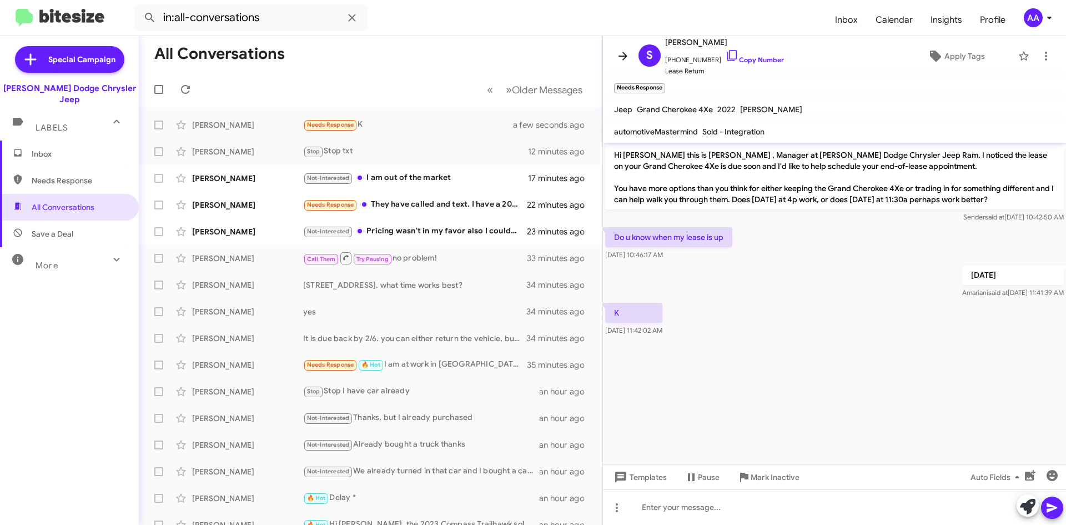
click at [625, 54] on icon at bounding box center [622, 56] width 9 height 8
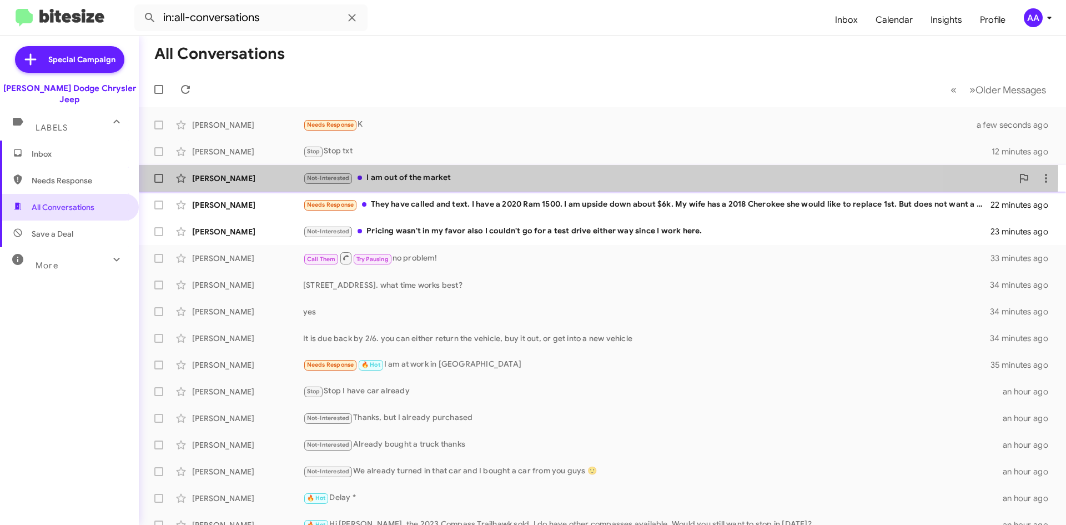
click at [507, 174] on div "Not-Interested I am out of the market" at bounding box center [658, 178] width 710 height 13
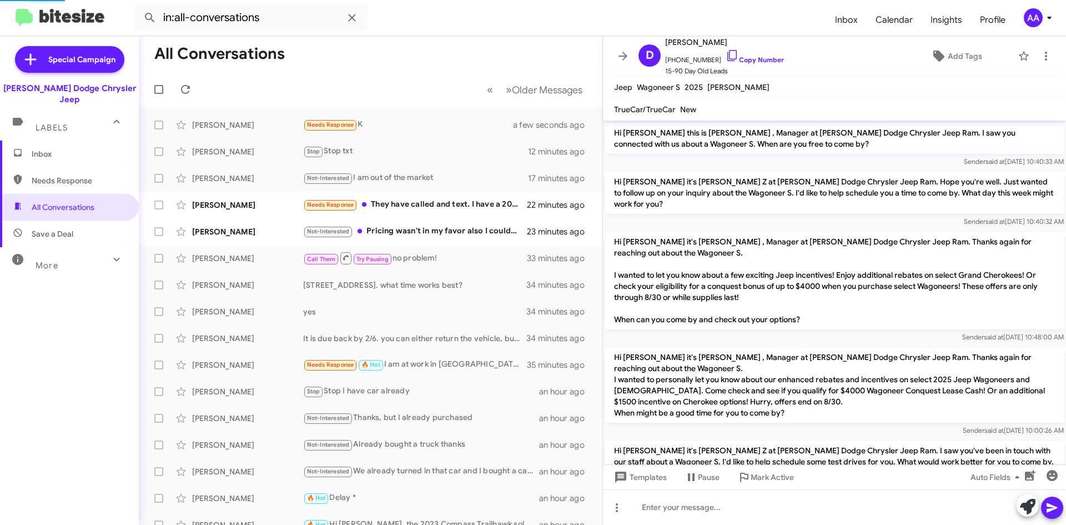
scroll to position [994, 0]
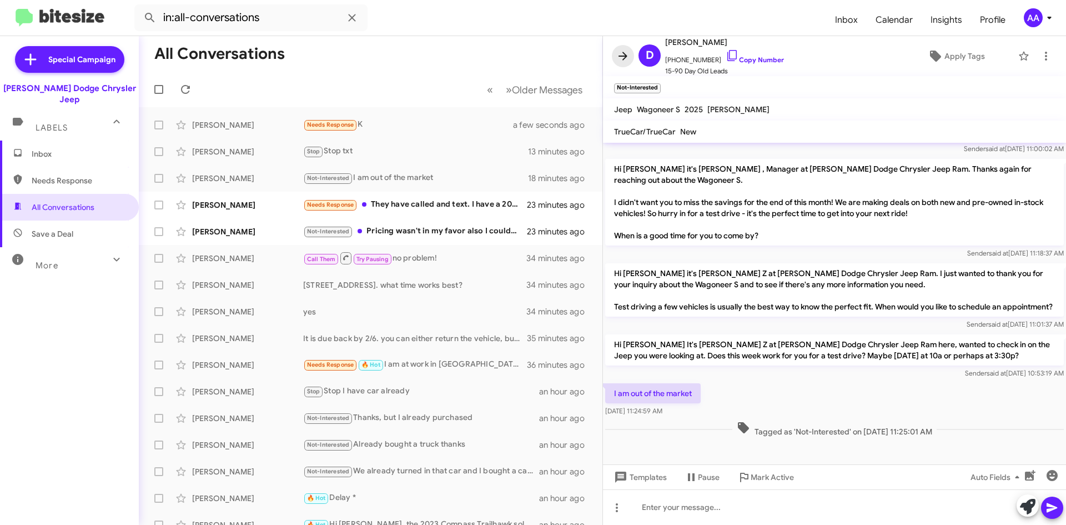
click at [622, 49] on icon at bounding box center [622, 55] width 13 height 13
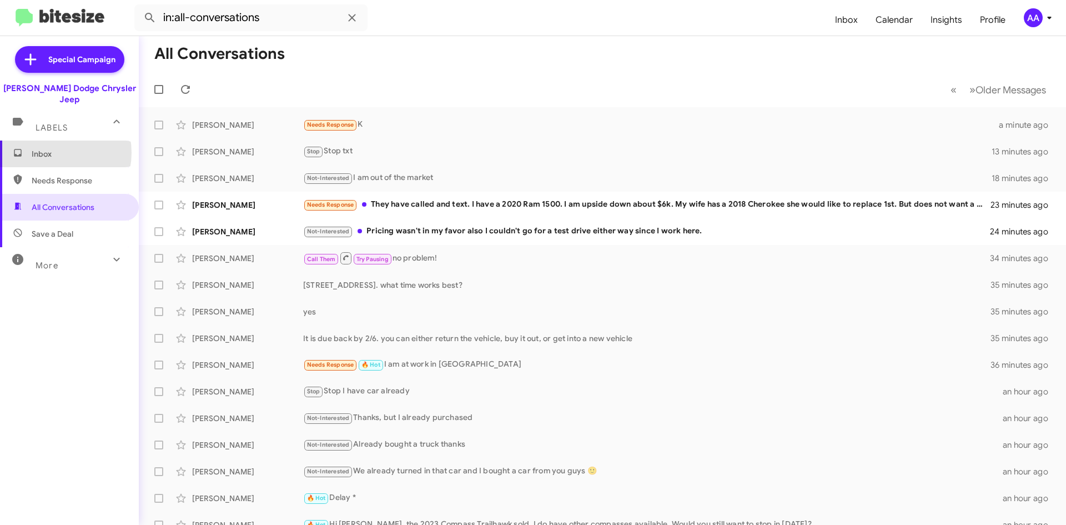
click at [52, 148] on span "Inbox" at bounding box center [79, 153] width 94 height 11
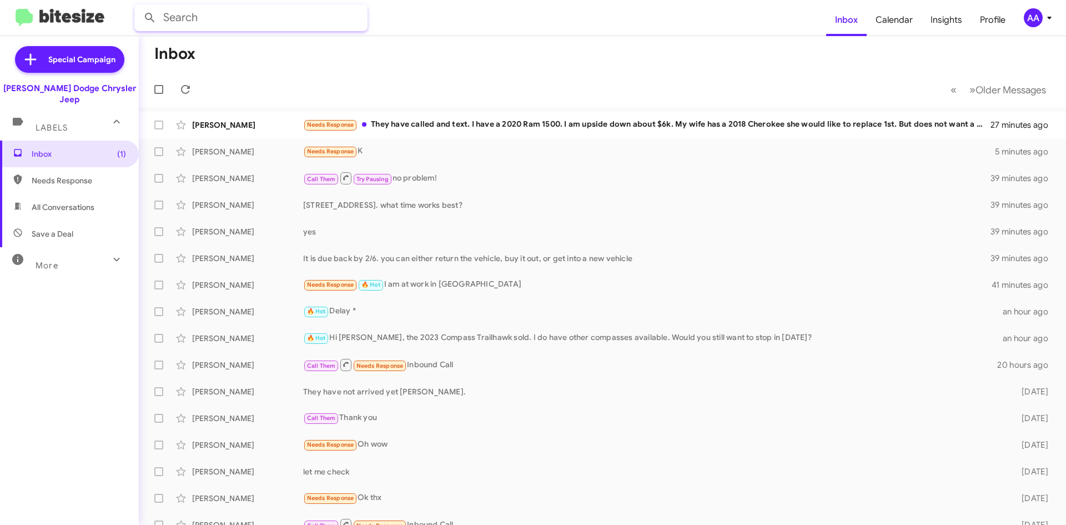
click at [288, 18] on input "text" at bounding box center [250, 17] width 233 height 27
click at [139, 7] on button at bounding box center [150, 18] width 22 height 22
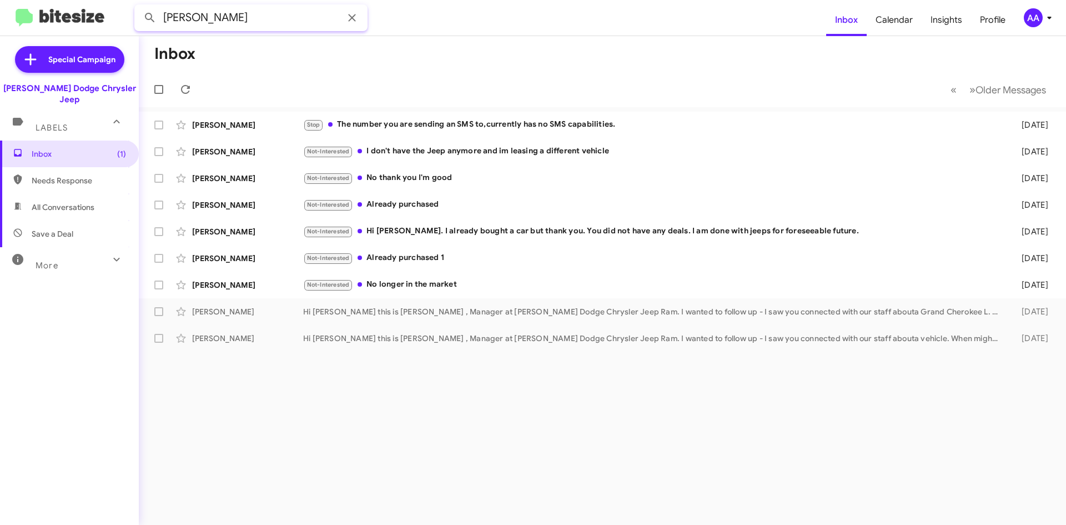
click at [207, 14] on input "JOSEPH MARRA" at bounding box center [250, 17] width 233 height 27
type input "MARRA"
click at [139, 7] on button at bounding box center [150, 18] width 22 height 22
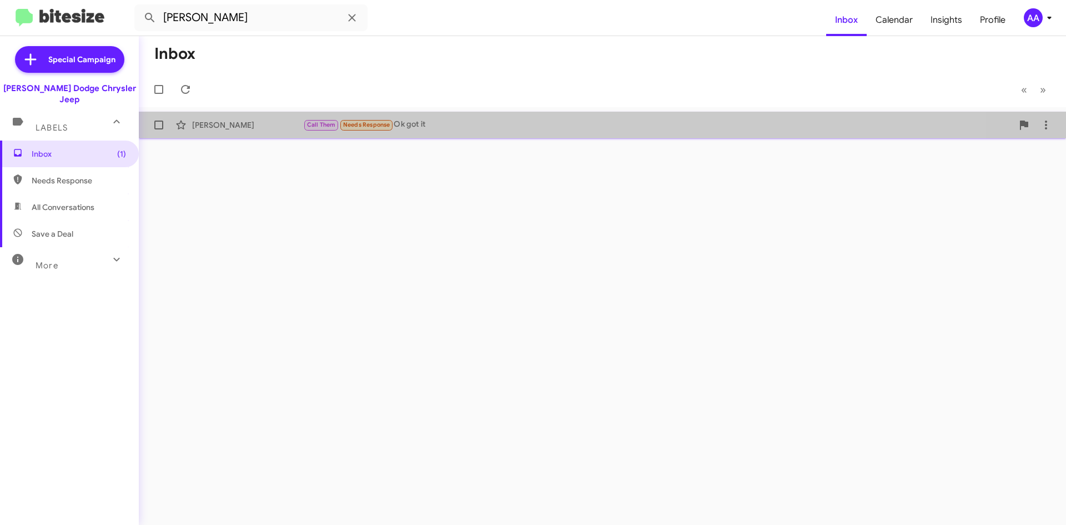
click at [462, 117] on div "Joseph Marra Call Them Needs Response Ok got it 3 days ago" at bounding box center [602, 125] width 909 height 22
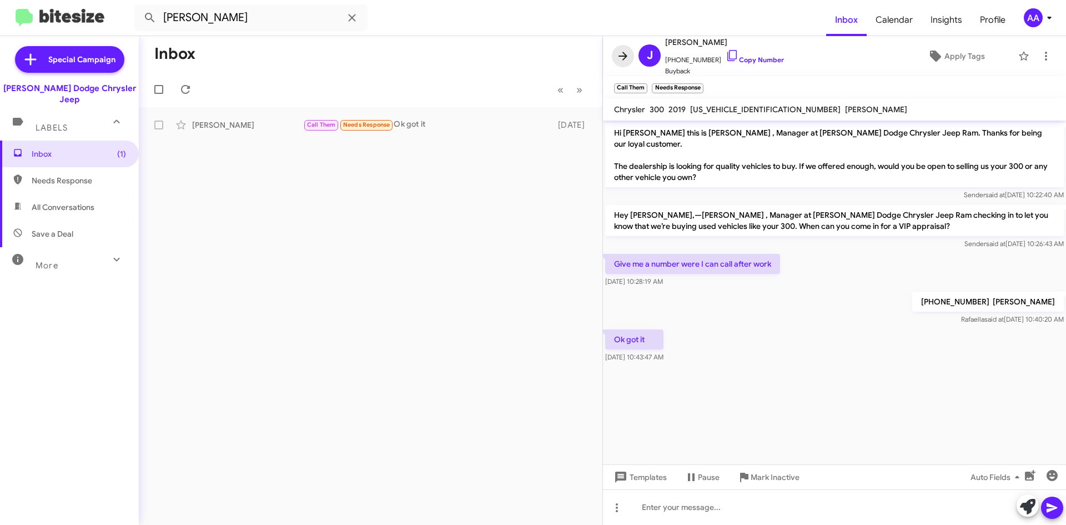
click at [624, 52] on icon at bounding box center [622, 55] width 13 height 13
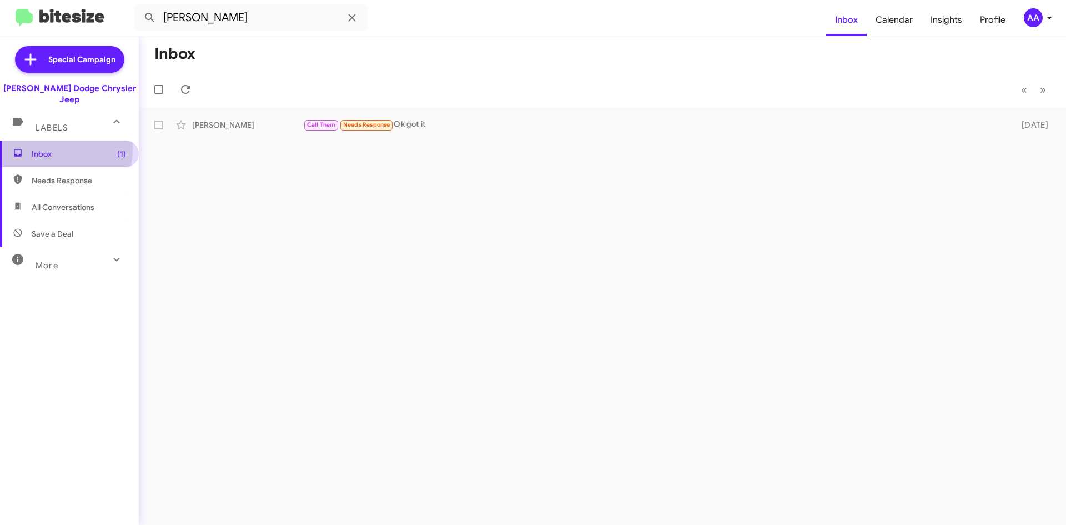
click at [41, 140] on span "Inbox (1)" at bounding box center [69, 153] width 139 height 27
